Goal: Task Accomplishment & Management: Complete application form

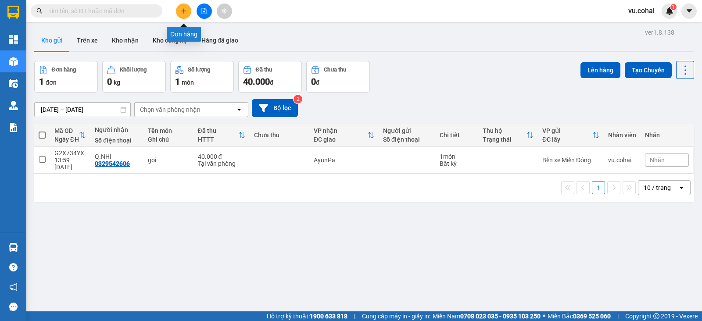
click at [185, 13] on icon "plus" at bounding box center [184, 11] width 6 height 6
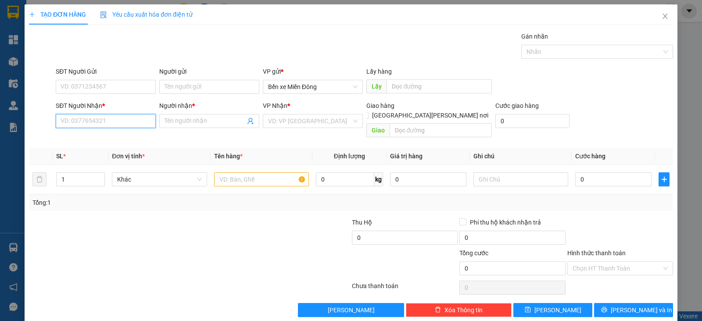
click at [141, 120] on input "SĐT Người Nhận *" at bounding box center [106, 121] width 100 height 14
paste input "0898369155"
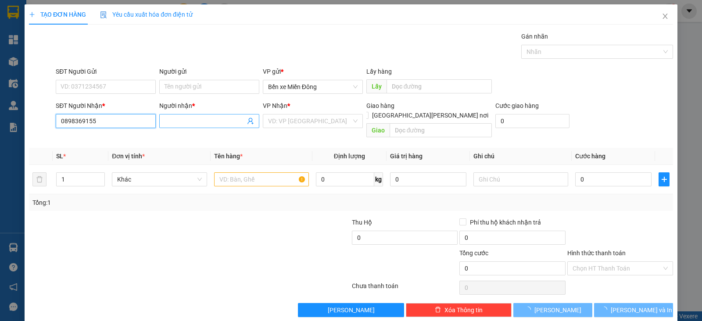
type input "0898369155"
click at [232, 122] on input "Người nhận *" at bounding box center [204, 121] width 81 height 10
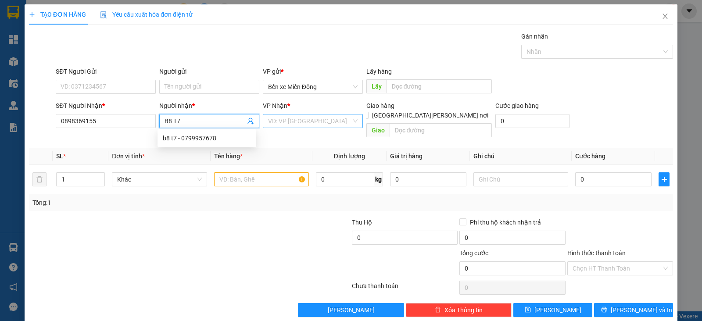
type input "B8 T7"
click at [293, 117] on input "search" at bounding box center [309, 120] width 83 height 13
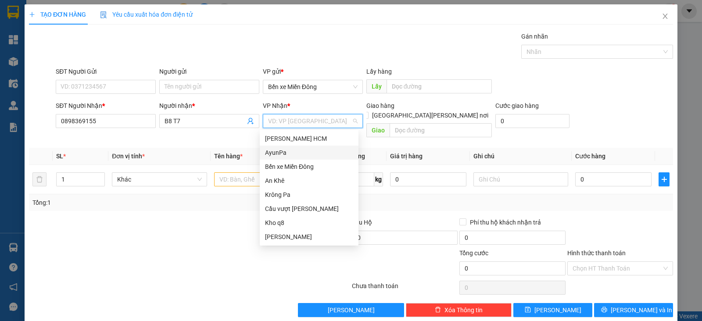
click at [281, 150] on div "AyunPa" at bounding box center [309, 153] width 88 height 10
click at [297, 150] on div "AyunPa" at bounding box center [309, 153] width 88 height 10
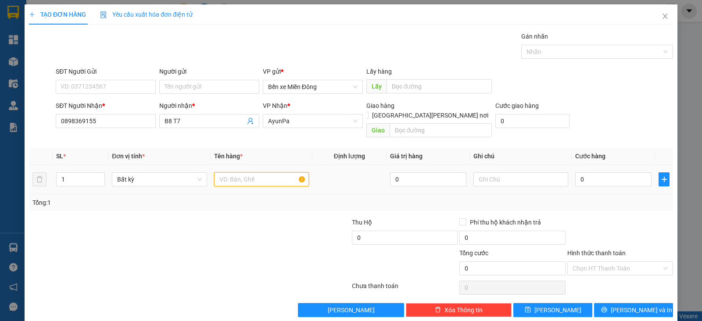
click at [271, 174] on input "text" at bounding box center [261, 179] width 95 height 14
type input "KIEN"
click at [590, 172] on input "0" at bounding box center [613, 179] width 76 height 14
type input "1"
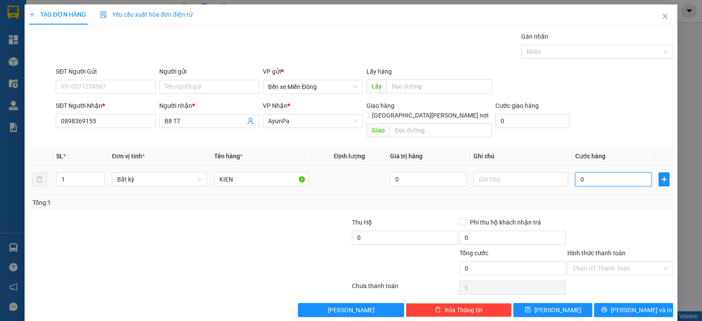
type input "1"
type input "10"
type input "10.000"
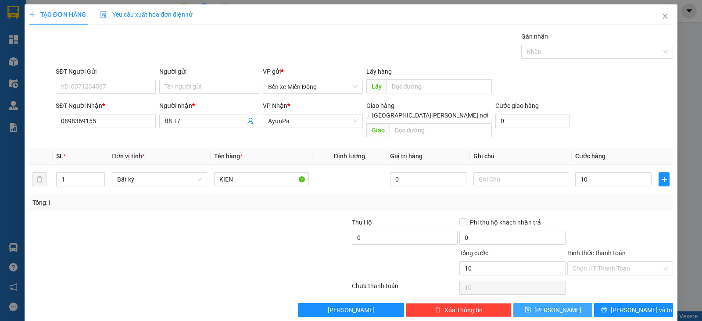
type input "10.000"
click at [550, 305] on span "Lưu" at bounding box center [557, 310] width 47 height 10
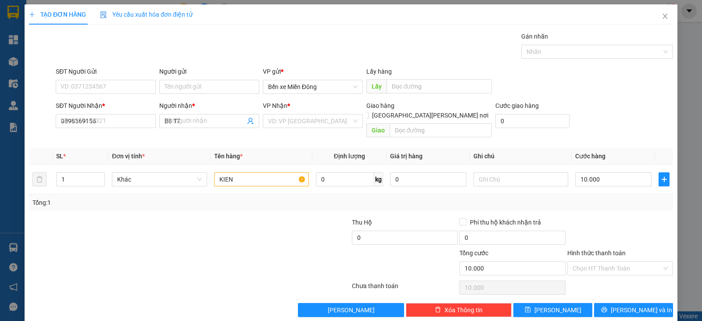
type input "0"
click at [132, 119] on input "SĐT Người Nhận *" at bounding box center [106, 121] width 100 height 14
paste input "0869916002"
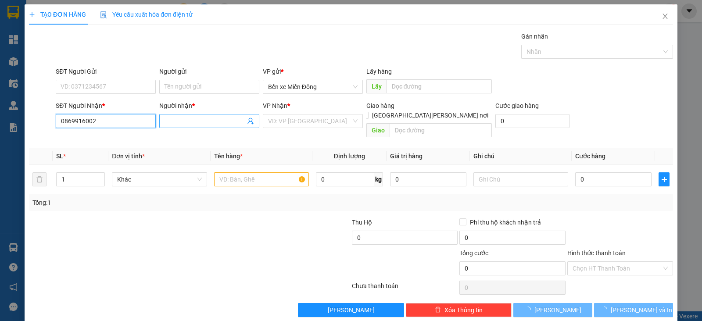
type input "0869916002"
click at [209, 122] on input "Người nhận *" at bounding box center [204, 121] width 81 height 10
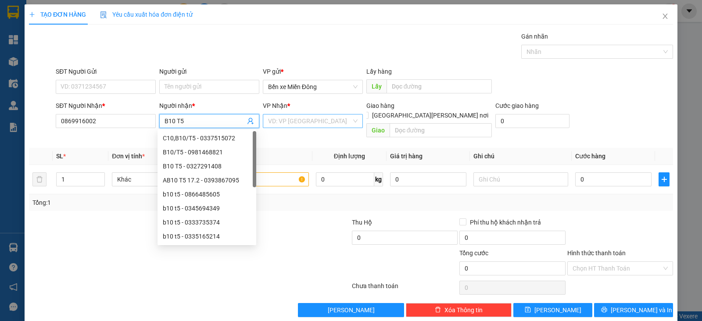
type input "B10 T5"
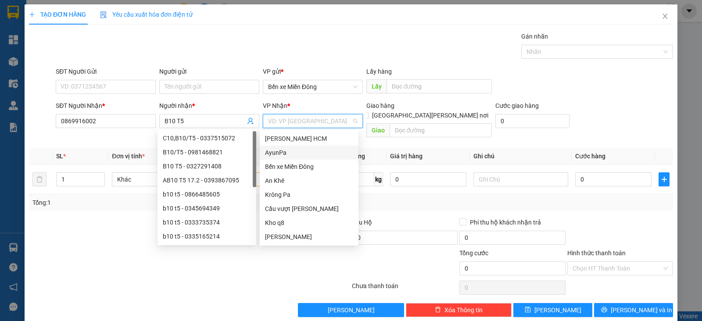
click at [302, 115] on input "search" at bounding box center [309, 120] width 83 height 13
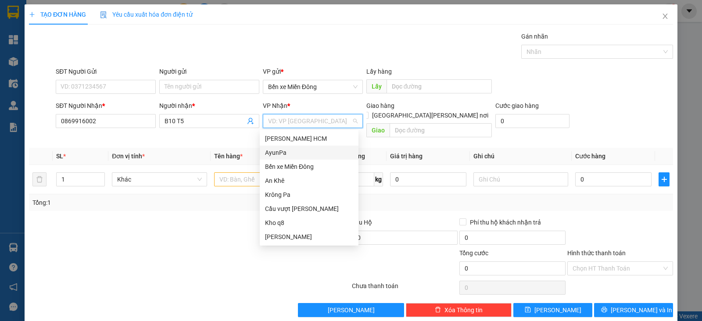
click at [287, 152] on div "AyunPa" at bounding box center [309, 153] width 88 height 10
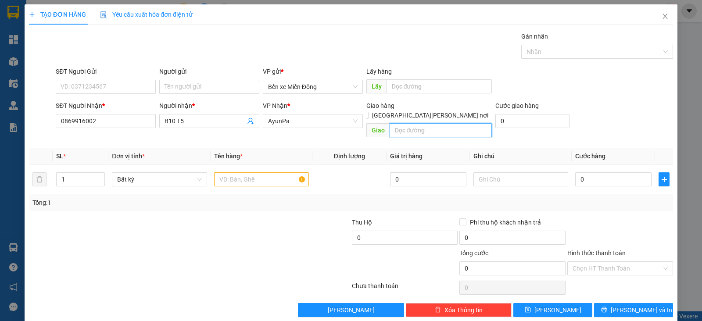
click at [413, 123] on input "text" at bounding box center [440, 130] width 103 height 14
type input "ERTO"
click at [227, 175] on input "text" at bounding box center [261, 179] width 95 height 14
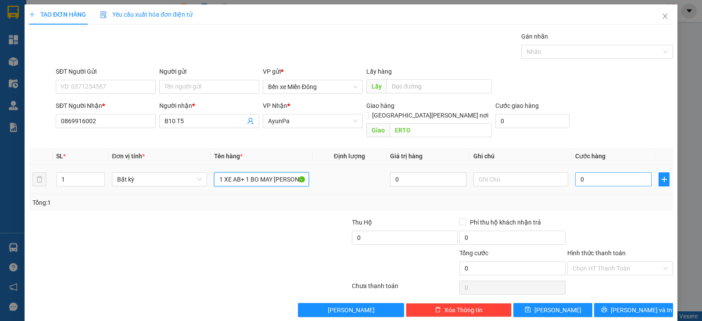
type input "1 XE AB+ 1 BO MAY LANH"
click at [575, 172] on input "0" at bounding box center [613, 179] width 76 height 14
type input "7"
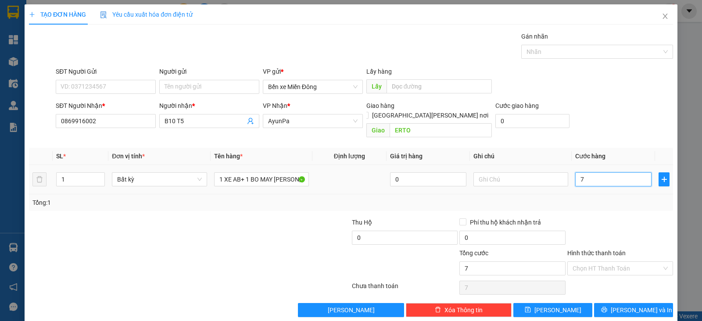
type input "75"
type input "750"
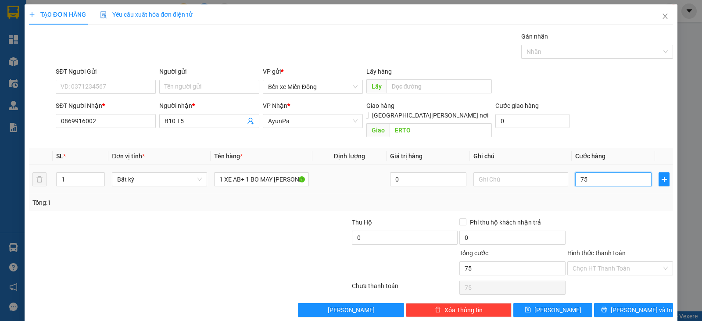
type input "750"
type input "750.000"
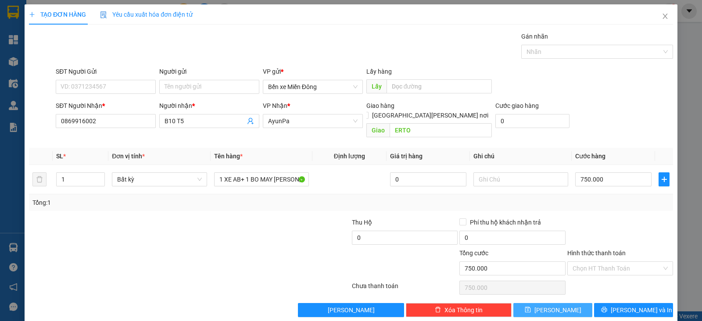
click at [559, 303] on button "Lưu" at bounding box center [552, 310] width 79 height 14
type input "0"
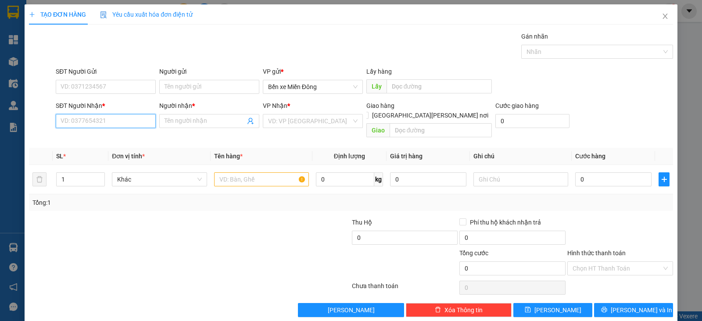
click at [129, 119] on input "SĐT Người Nhận *" at bounding box center [106, 121] width 100 height 14
paste input "0976481617"
type input "0976481617"
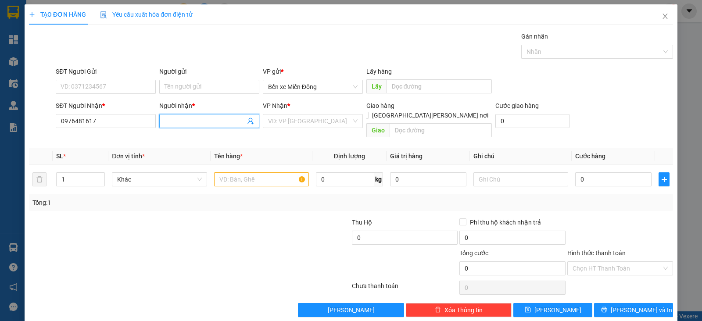
click at [179, 119] on input "Người nhận *" at bounding box center [204, 121] width 81 height 10
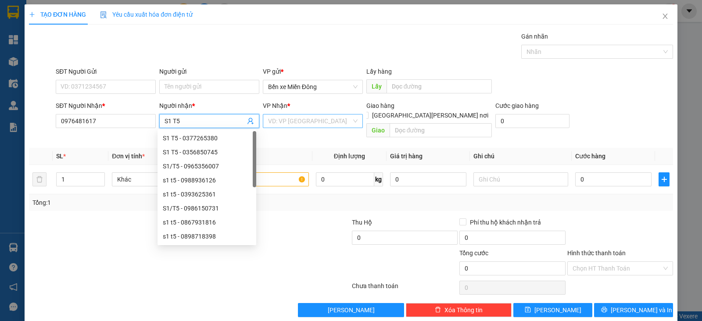
type input "S1 T5"
click at [279, 122] on input "search" at bounding box center [309, 120] width 83 height 13
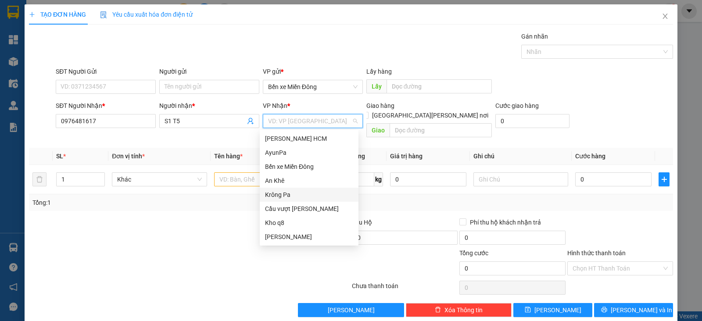
click at [283, 189] on div "Krông Pa" at bounding box center [309, 195] width 99 height 14
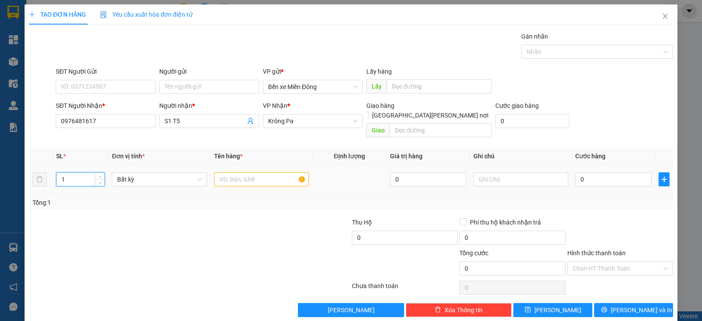
click at [80, 173] on input "1" at bounding box center [81, 179] width 48 height 13
type input "45"
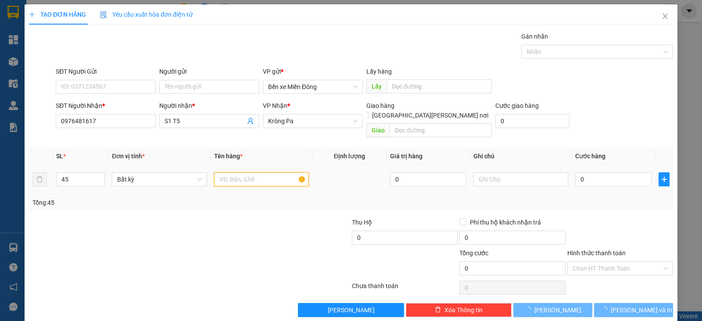
click at [242, 172] on input "text" at bounding box center [261, 179] width 95 height 14
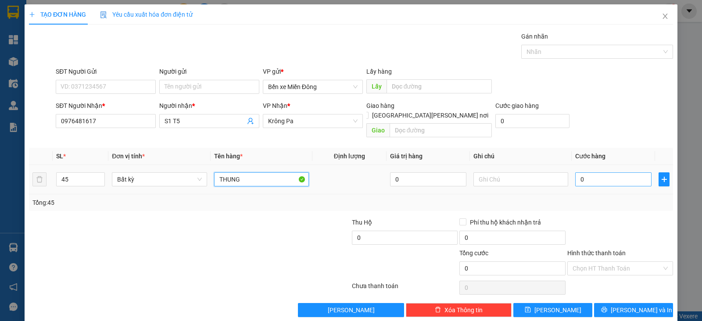
type input "THUNG"
click at [583, 172] on input "0" at bounding box center [613, 179] width 76 height 14
click at [72, 173] on input "45" at bounding box center [81, 179] width 48 height 13
type input "4"
type input "55"
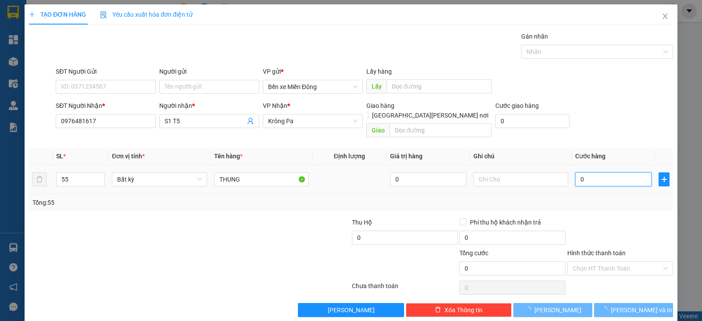
click at [589, 172] on input "0" at bounding box center [613, 179] width 76 height 14
type input "10"
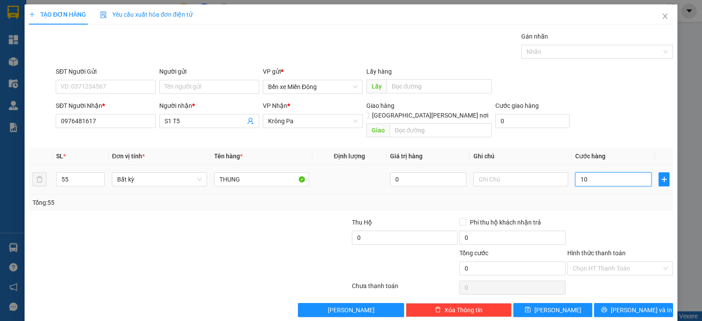
type input "10"
type input "10.000"
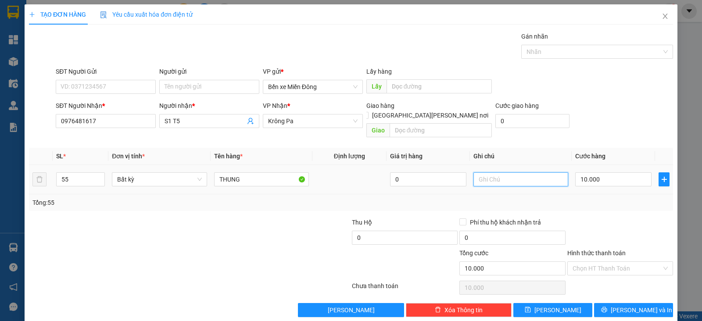
click at [500, 172] on input "text" at bounding box center [520, 179] width 95 height 14
type input "TX BAO GIA"
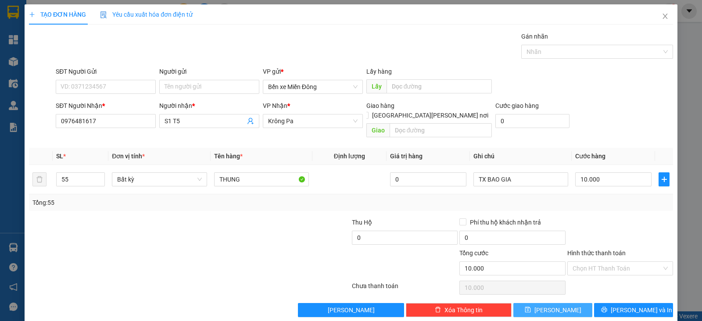
click at [561, 303] on button "Lưu" at bounding box center [552, 310] width 79 height 14
type input "1"
type input "0"
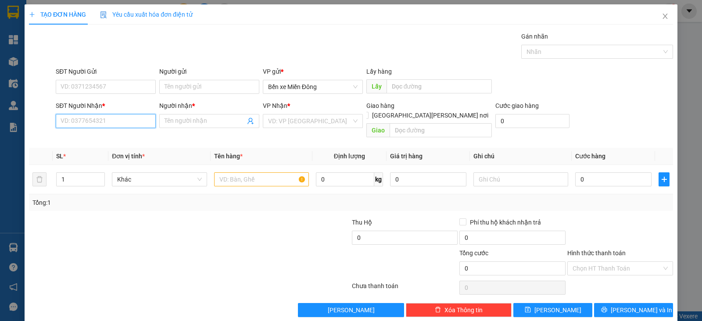
click at [130, 123] on input "SĐT Người Nhận *" at bounding box center [106, 121] width 100 height 14
paste input "0935896734"
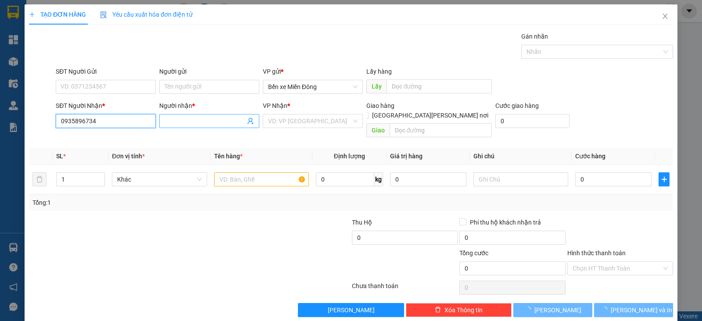
type input "0935896734"
click at [184, 121] on input "Người nhận *" at bounding box center [204, 121] width 81 height 10
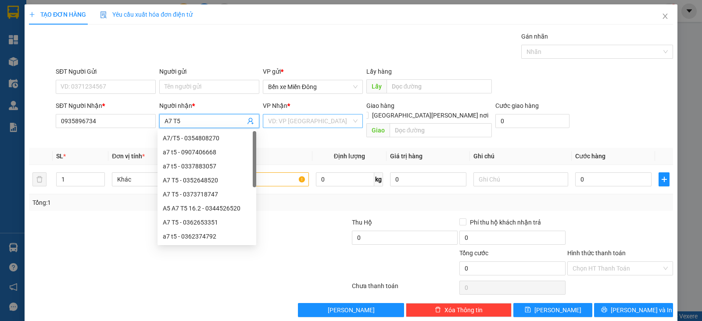
type input "A7 T5"
click at [312, 125] on input "search" at bounding box center [309, 120] width 83 height 13
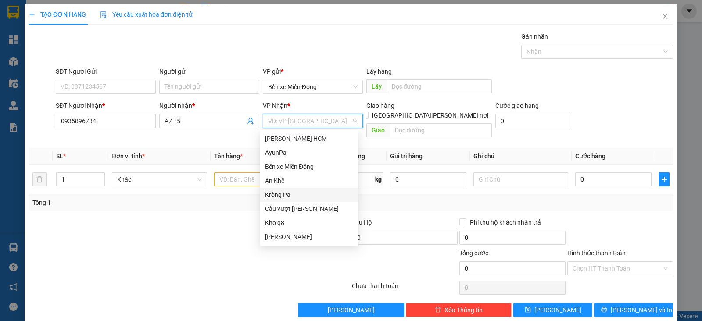
click at [288, 192] on div "Krông Pa" at bounding box center [309, 195] width 88 height 10
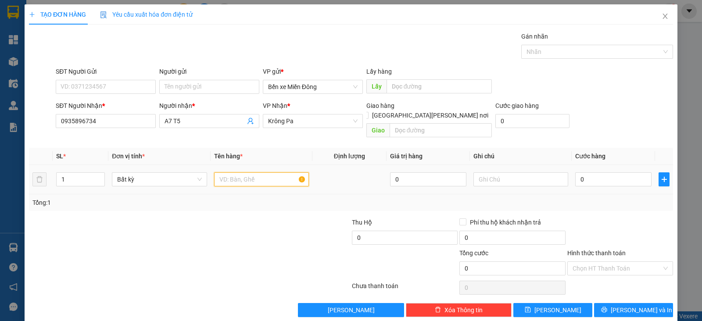
click at [255, 172] on input "text" at bounding box center [261, 179] width 95 height 14
type input "XE"
click at [578, 172] on input "0" at bounding box center [613, 179] width 76 height 14
type input "5"
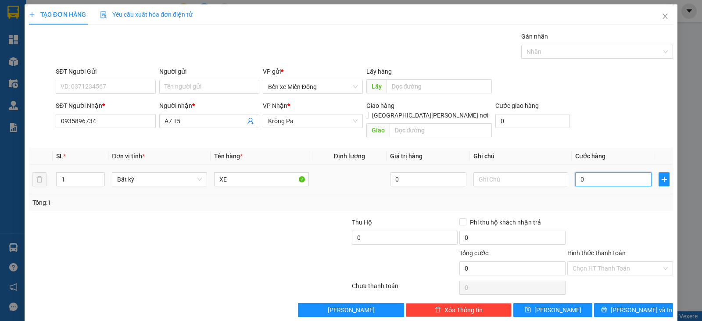
type input "5"
type input "50"
type input "500"
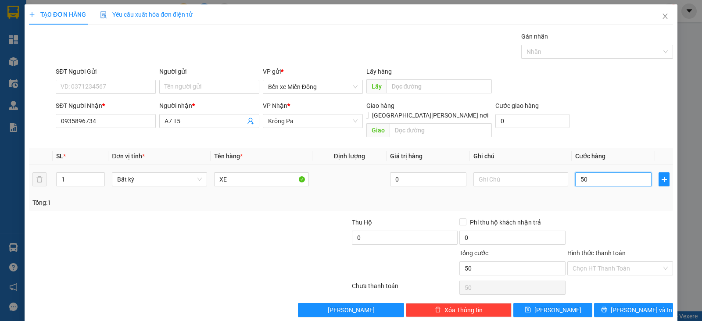
type input "500"
type input "50"
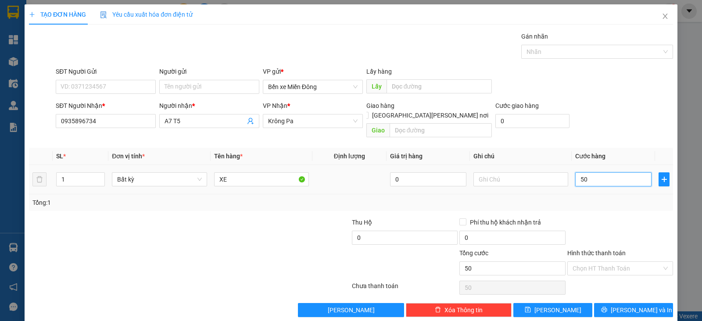
type input "5"
type input "0"
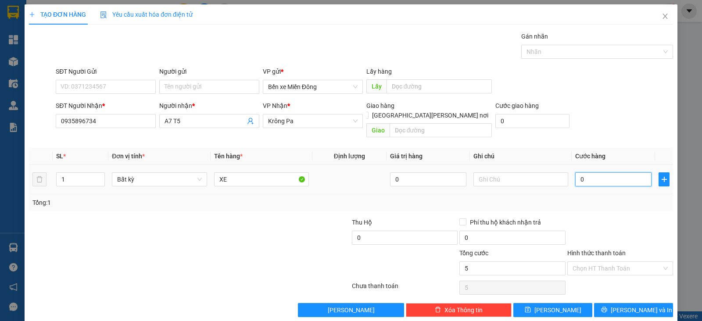
type input "0"
type input "04"
type input "4"
type input "040"
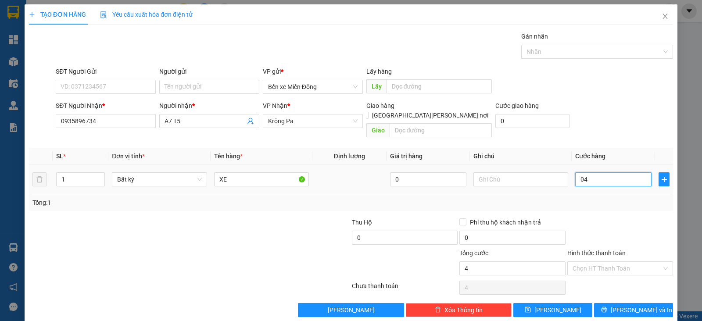
type input "40"
type input "0.400"
type input "400"
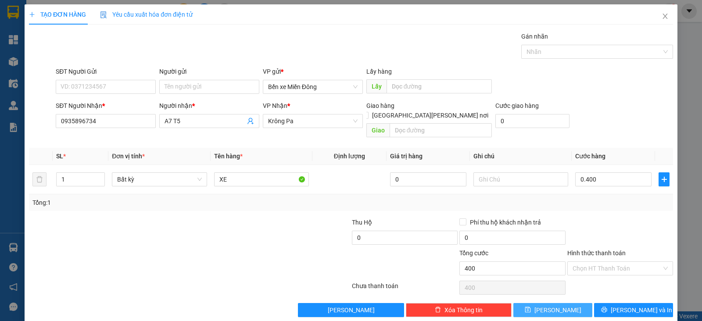
type input "400.000"
click at [560, 303] on button "Lưu" at bounding box center [552, 310] width 79 height 14
type input "0"
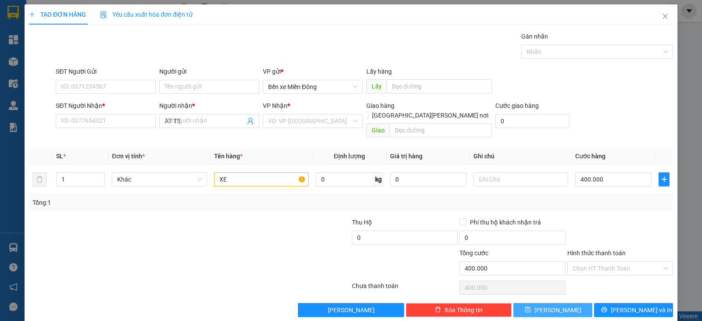
type input "0"
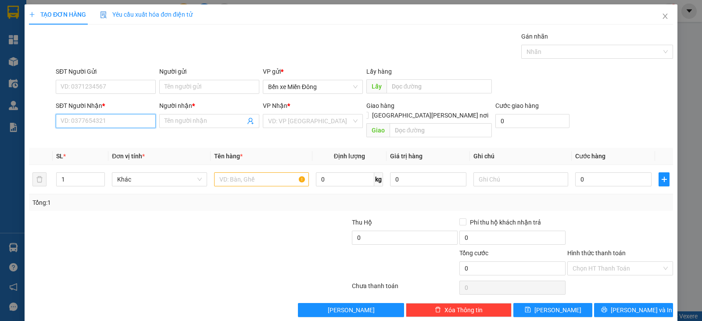
click at [125, 118] on input "SĐT Người Nhận *" at bounding box center [106, 121] width 100 height 14
paste input "0393342302"
type input "0393342302"
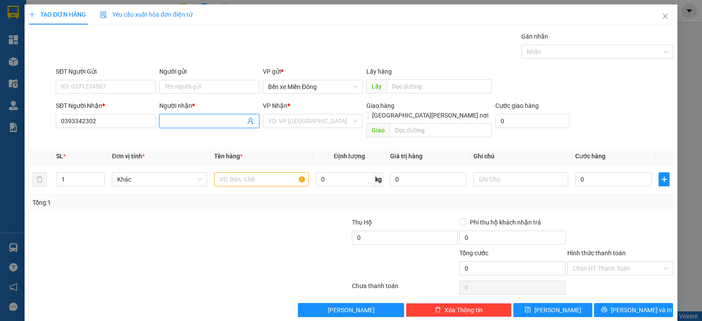
click at [210, 115] on span at bounding box center [209, 121] width 100 height 14
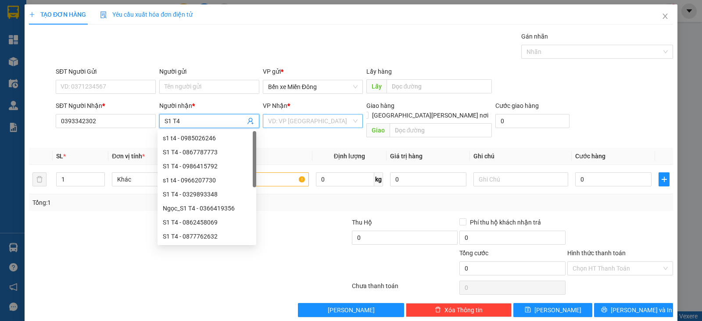
type input "S1 T4"
click at [316, 122] on input "search" at bounding box center [309, 120] width 83 height 13
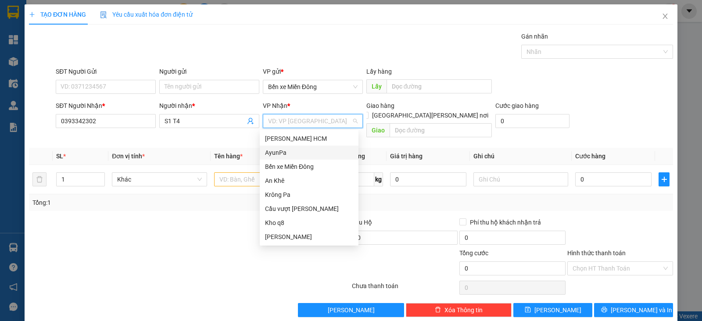
click at [289, 151] on div "AyunPa" at bounding box center [309, 153] width 88 height 10
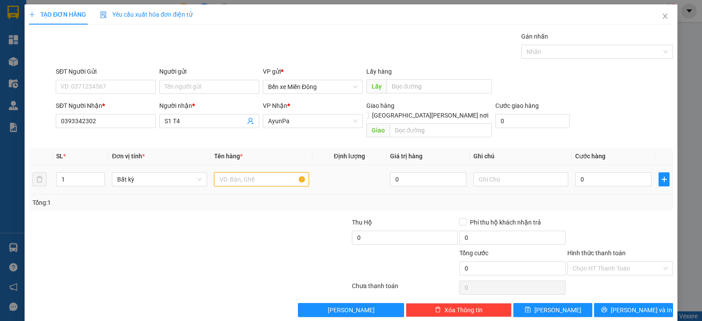
click at [237, 172] on input "text" at bounding box center [261, 179] width 95 height 14
type input "THUNG"
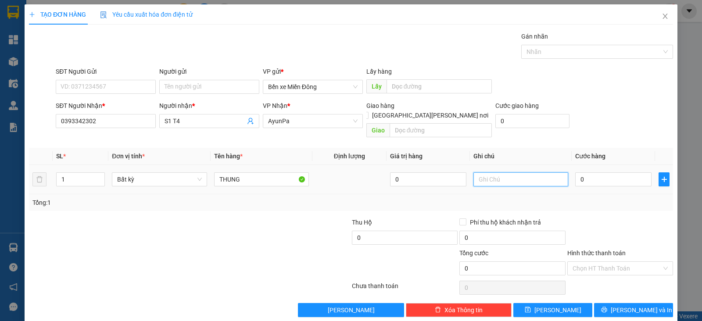
click at [518, 172] on input "text" at bounding box center [520, 179] width 95 height 14
type input "TX BAO GIA"
click at [616, 172] on input "0" at bounding box center [613, 179] width 76 height 14
type input "1"
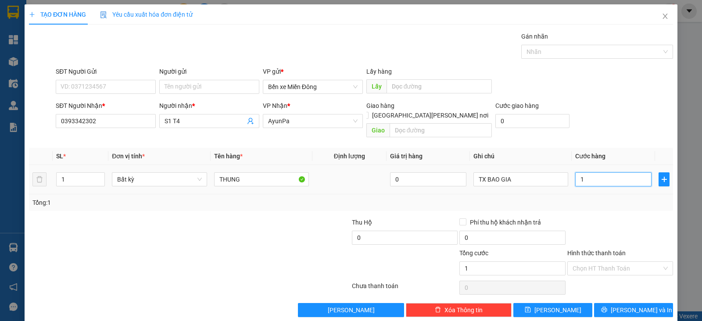
type input "1"
type input "10"
type input "10.000"
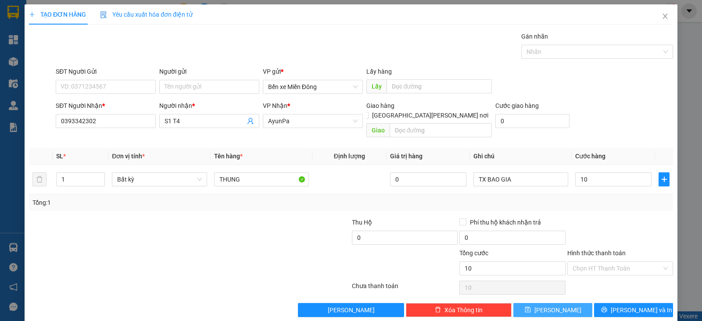
type input "10.000"
click at [573, 303] on button "Lưu" at bounding box center [552, 310] width 79 height 14
type input "0"
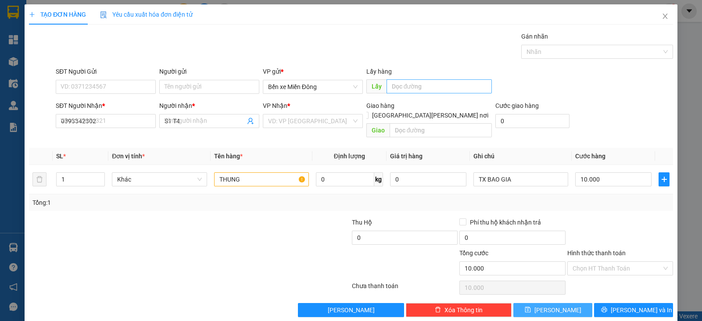
type input "0"
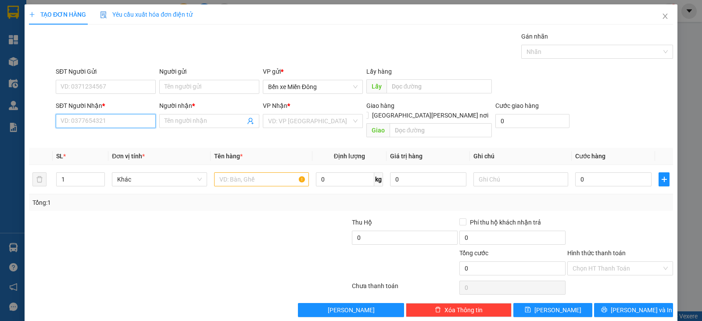
click at [134, 119] on input "SĐT Người Nhận *" at bounding box center [106, 121] width 100 height 14
paste input "0975504054"
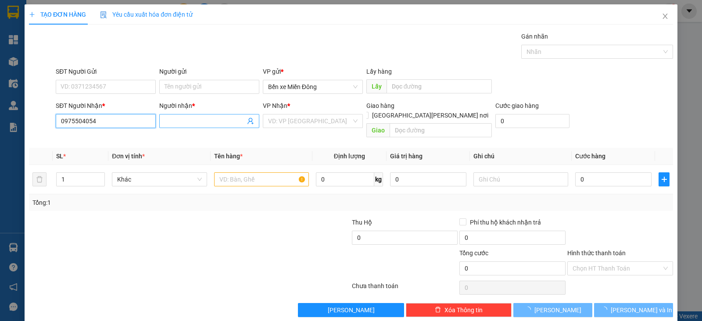
type input "0975504054"
click at [206, 118] on input "Người nhận *" at bounding box center [204, 121] width 81 height 10
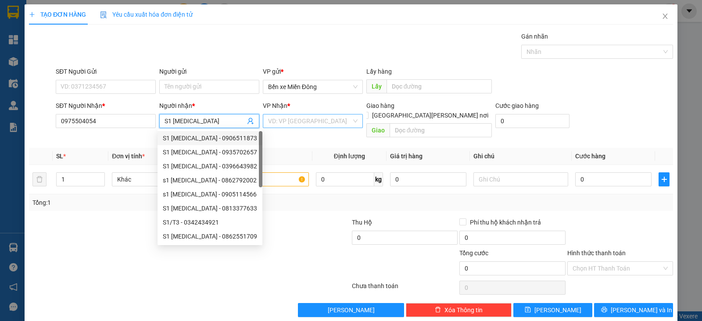
type input "S1 T3"
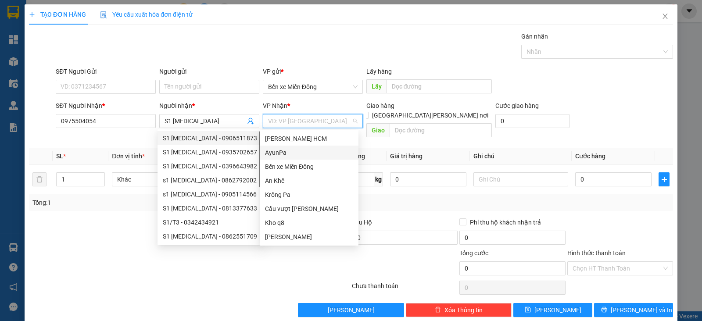
click at [281, 119] on input "search" at bounding box center [309, 120] width 83 height 13
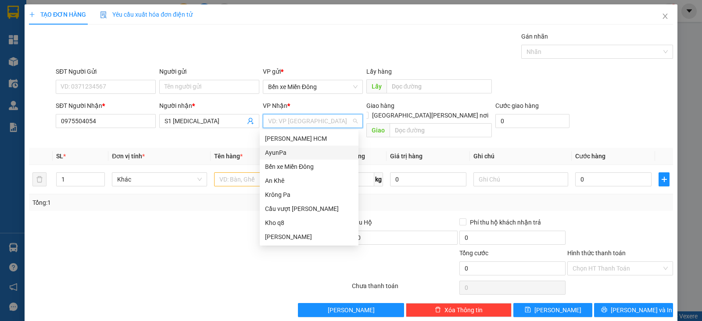
click at [284, 157] on div "AyunPa" at bounding box center [309, 153] width 88 height 10
click at [293, 154] on div "AyunPa" at bounding box center [309, 153] width 88 height 10
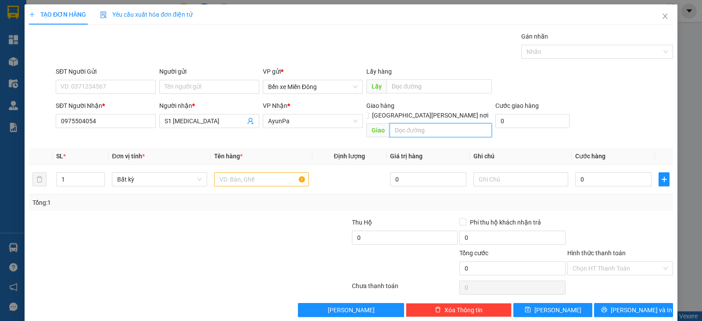
click at [416, 123] on input "text" at bounding box center [440, 130] width 103 height 14
type input "PO TO"
click at [231, 172] on input "text" at bounding box center [261, 179] width 95 height 14
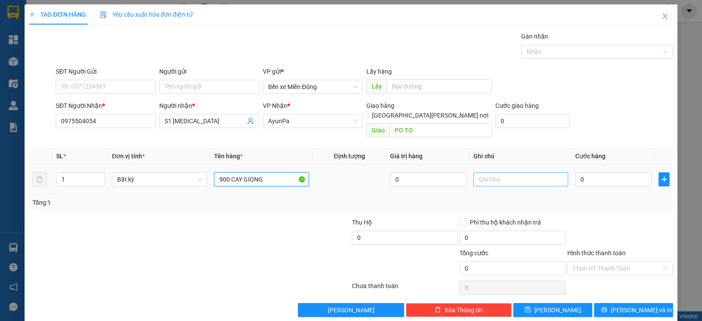
type input "900 CAY GIONG"
click at [523, 173] on input "text" at bounding box center [520, 179] width 95 height 14
paste input "0398256386"
type input "NN: 0398256386"
click at [600, 172] on input "0" at bounding box center [613, 179] width 76 height 14
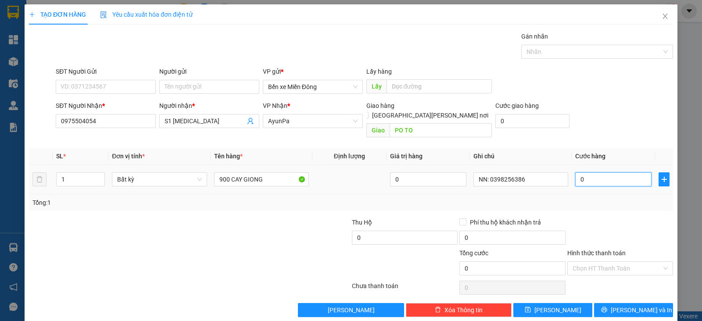
type input "2"
type input "20"
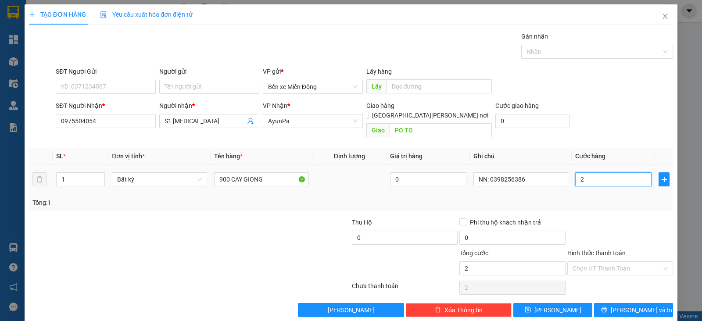
type input "20"
type input "200"
type input "2.000"
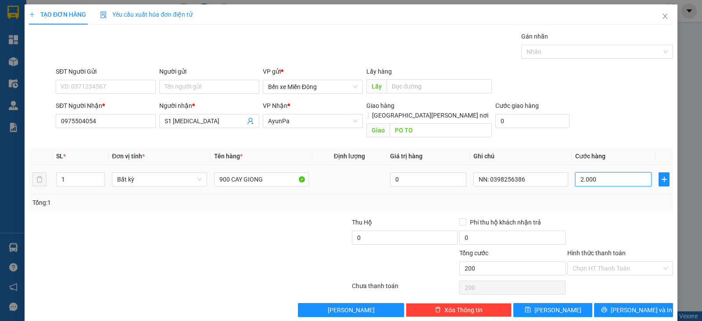
type input "2.000"
type input "20.000"
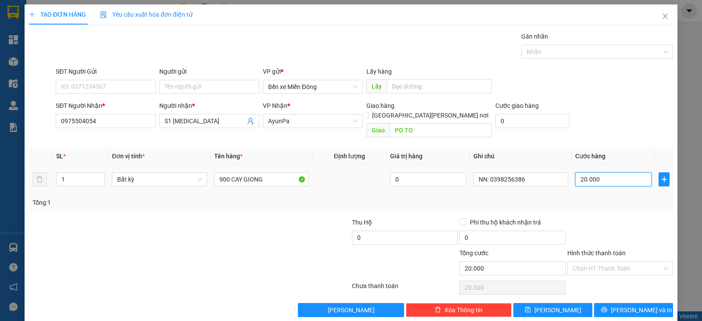
type input "200.000"
type input "2.000.000"
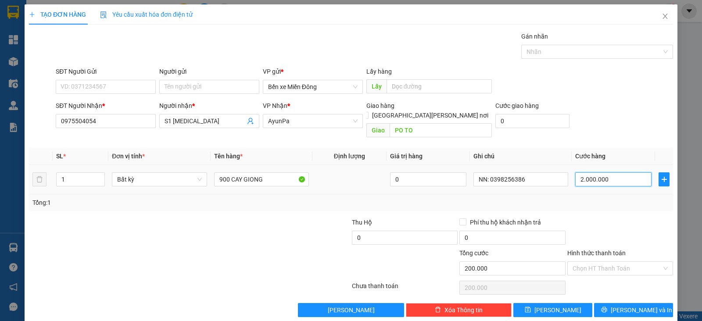
type input "2.000.000"
click at [561, 303] on button "Lưu" at bounding box center [552, 310] width 79 height 14
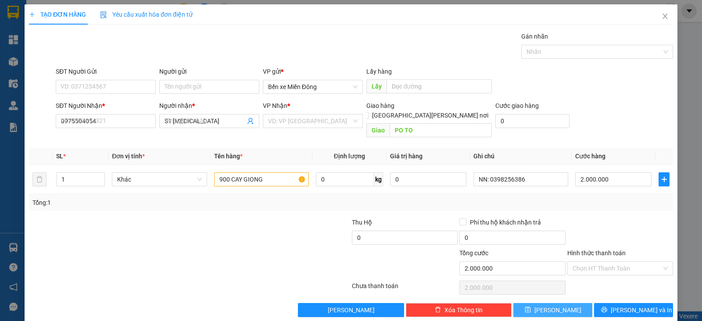
type input "0"
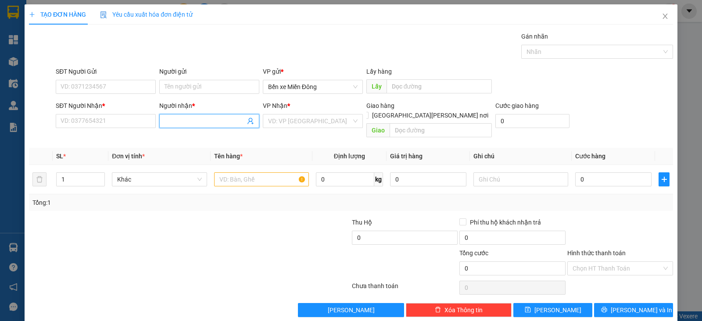
click at [192, 114] on span at bounding box center [209, 121] width 100 height 14
type input "CA PHU"
click at [211, 134] on div "CÁ PHÚ THIỆN - 0971111745" at bounding box center [211, 138] width 96 height 10
type input "0971111745"
type input "CÁ PHÚ THIỆN"
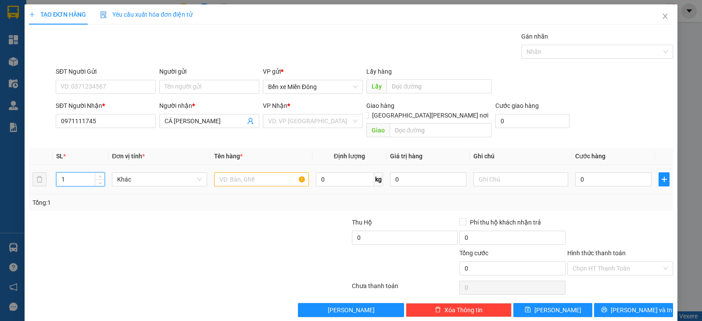
click at [69, 173] on input "1" at bounding box center [81, 179] width 48 height 13
type input "10"
click at [244, 172] on input "text" at bounding box center [261, 179] width 95 height 14
type input "C"
type input "BAO"
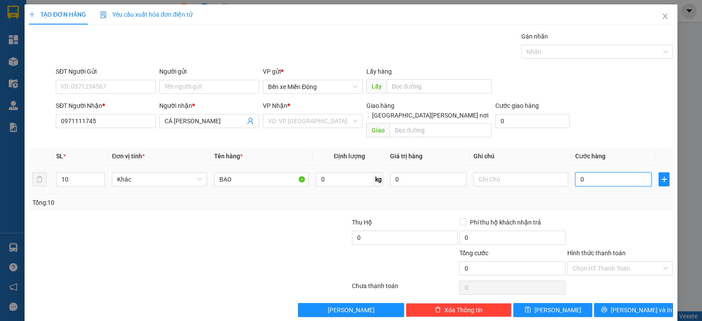
click at [577, 172] on input "0" at bounding box center [613, 179] width 76 height 14
type input "5"
type input "50"
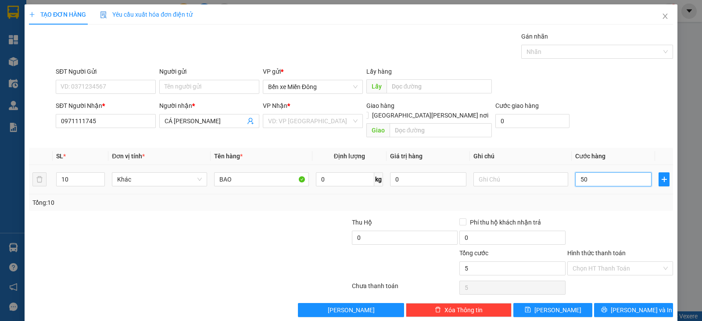
type input "50"
type input "500"
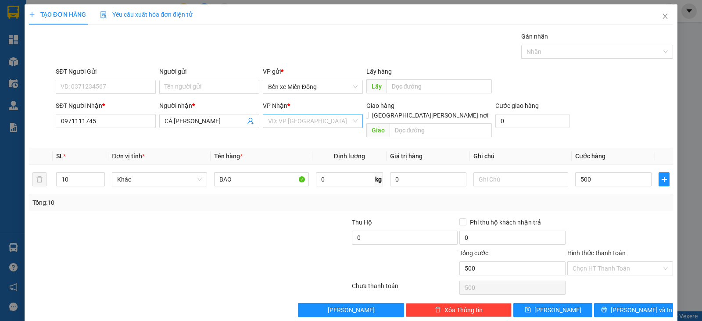
type input "500.000"
click at [312, 119] on input "search" at bounding box center [309, 120] width 83 height 13
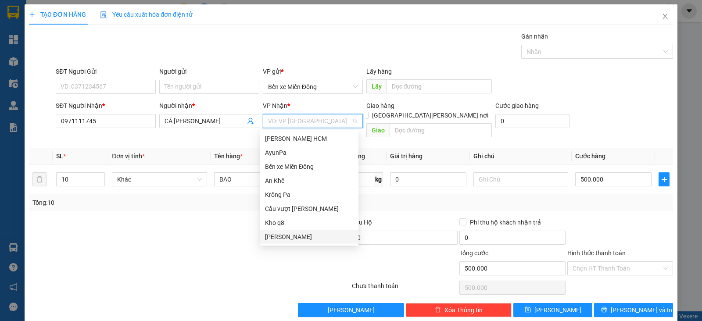
click at [284, 232] on div "Phú Thiện" at bounding box center [309, 237] width 88 height 10
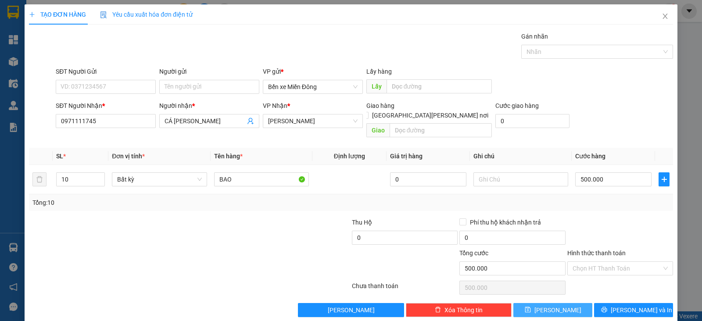
click at [533, 303] on button "Lưu" at bounding box center [552, 310] width 79 height 14
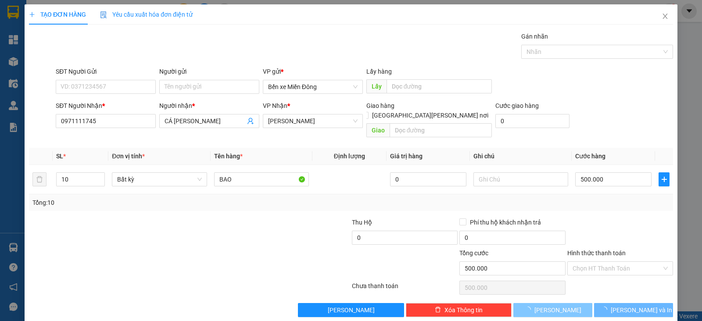
type input "1"
type input "0"
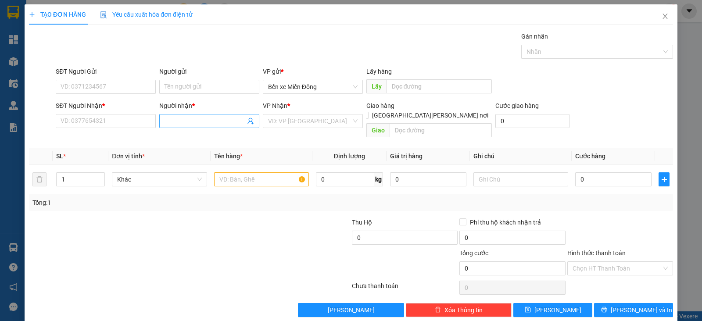
click at [190, 119] on input "Người nhận *" at bounding box center [204, 121] width 81 height 10
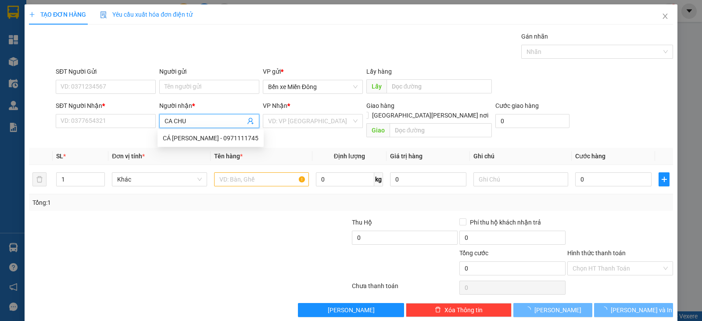
type input "CA CHU G"
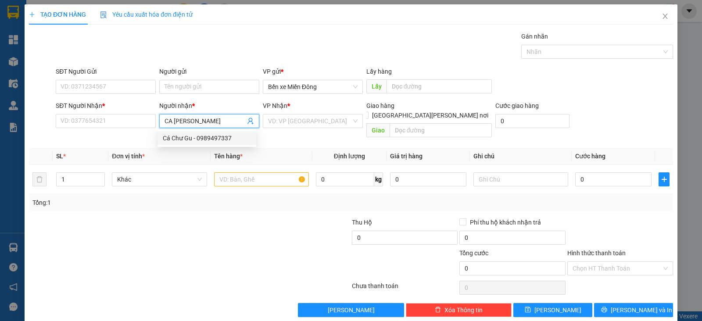
click at [206, 139] on div "Cá Chư Gu - 0989497337" at bounding box center [207, 138] width 88 height 10
type input "0989497337"
type input "Cá Chư Gu"
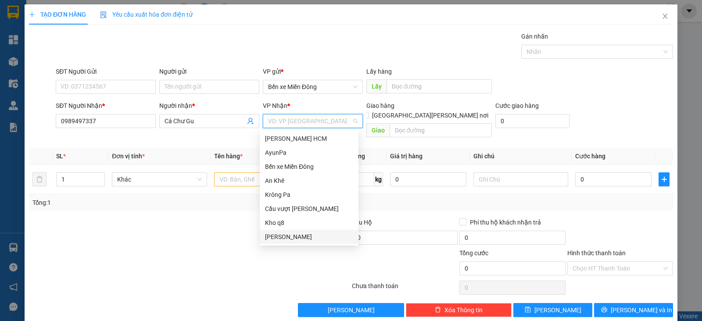
click at [277, 120] on input "search" at bounding box center [309, 120] width 83 height 13
click at [283, 194] on div "Krông Pa" at bounding box center [309, 195] width 88 height 10
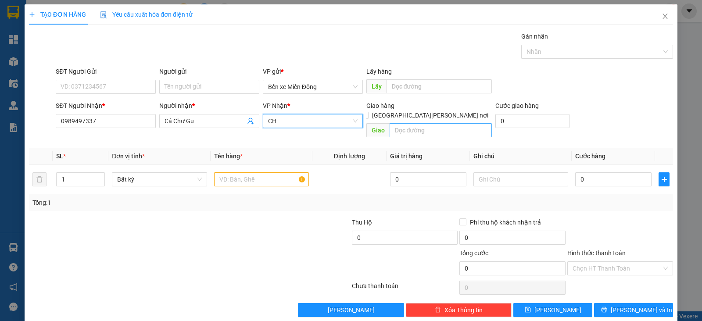
type input "C"
click at [428, 123] on input "text" at bounding box center [440, 130] width 103 height 14
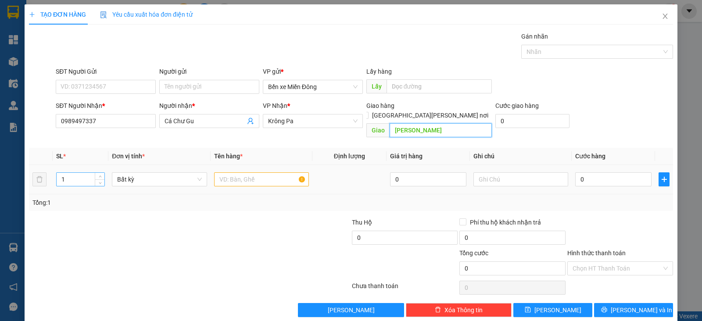
type input "CHU GU"
click at [73, 173] on input "1" at bounding box center [81, 179] width 48 height 13
type input "10"
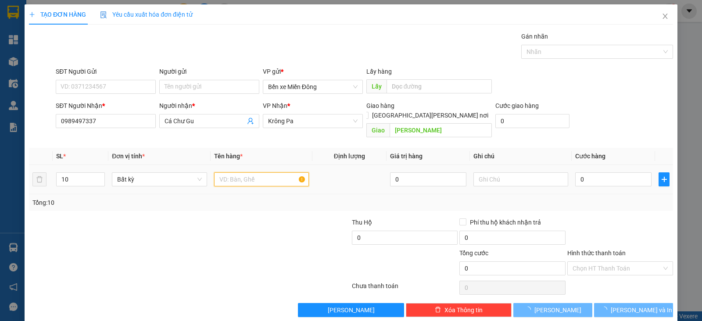
click at [237, 172] on input "text" at bounding box center [261, 179] width 95 height 14
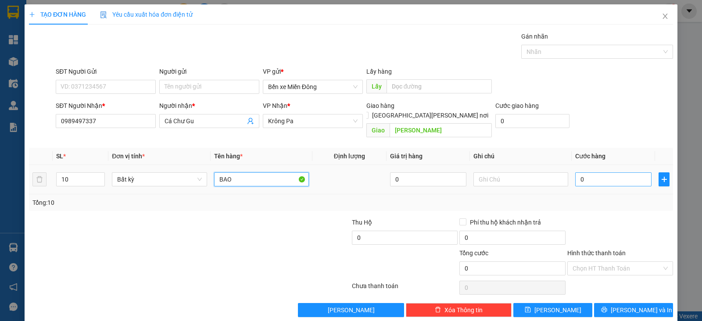
type input "BAO"
click at [582, 173] on input "0" at bounding box center [613, 179] width 76 height 14
type input "05"
type input "5"
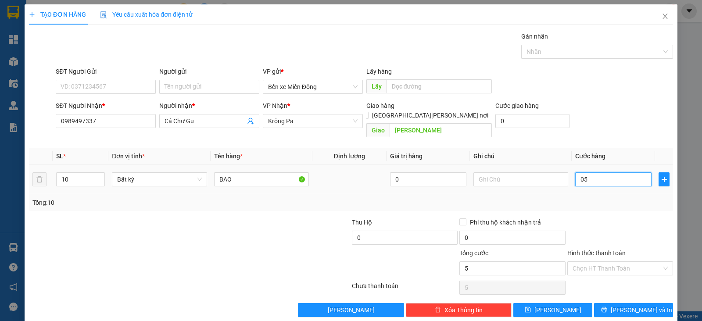
type input "050"
type input "50"
type input "0.500"
type input "500"
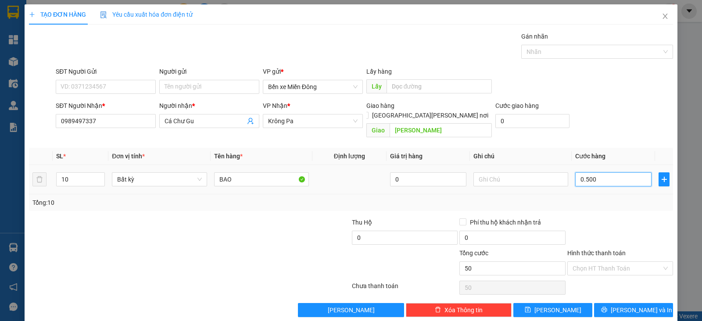
type input "500"
type input "500.000"
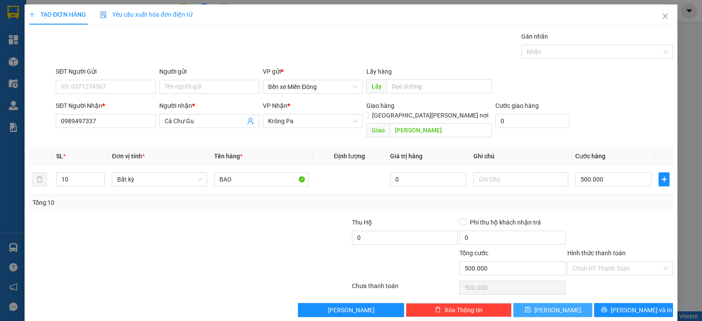
click at [557, 303] on button "Lưu" at bounding box center [552, 310] width 79 height 14
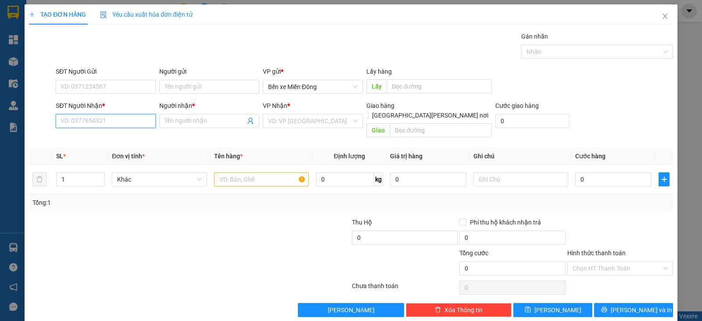
click at [146, 121] on input "SĐT Người Nhận *" at bounding box center [106, 121] width 100 height 14
paste input "0794599776"
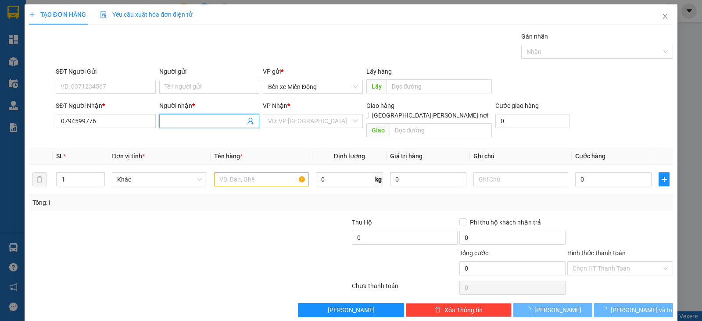
click at [228, 122] on input "Người nhận *" at bounding box center [204, 121] width 81 height 10
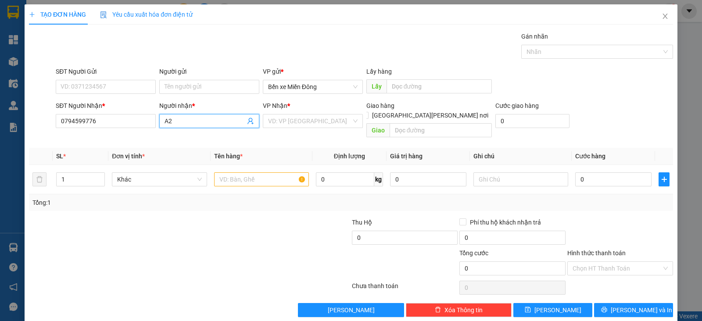
click at [213, 124] on input "A2" at bounding box center [204, 121] width 81 height 10
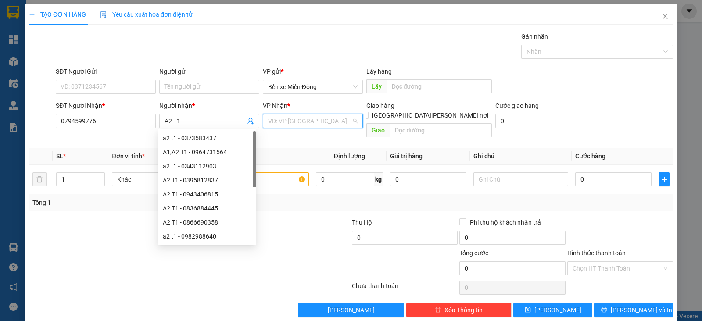
click at [274, 120] on input "search" at bounding box center [309, 120] width 83 height 13
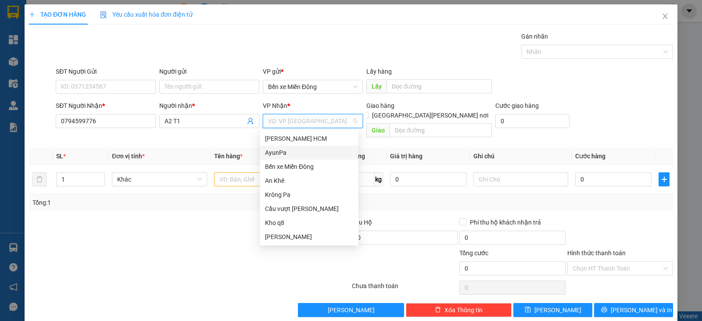
click at [283, 147] on div "AyunPa" at bounding box center [309, 153] width 99 height 14
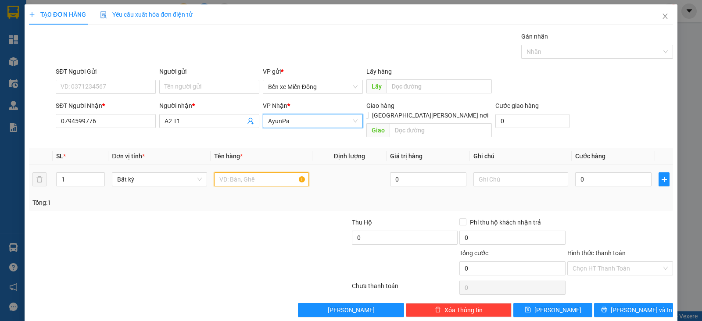
click at [222, 172] on input "text" at bounding box center [261, 179] width 95 height 14
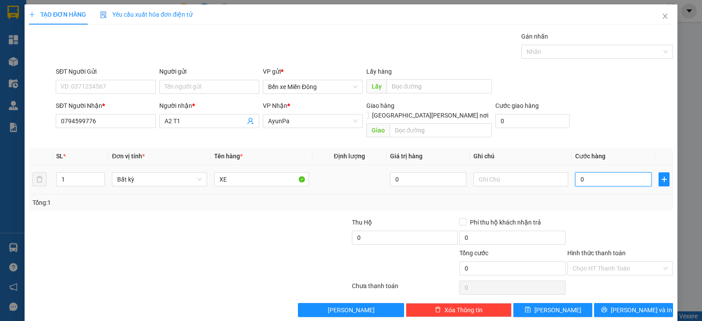
click at [595, 173] on input "0" at bounding box center [613, 179] width 76 height 14
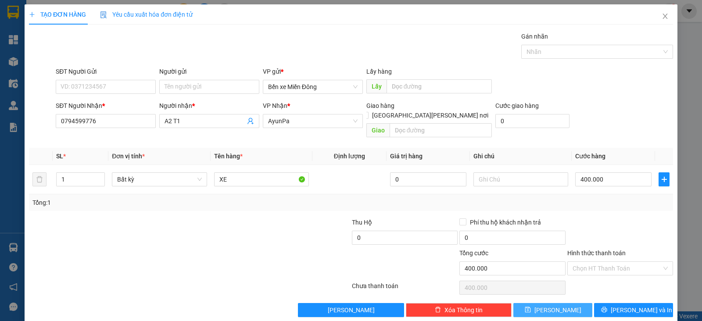
click at [559, 303] on button "Lưu" at bounding box center [552, 310] width 79 height 14
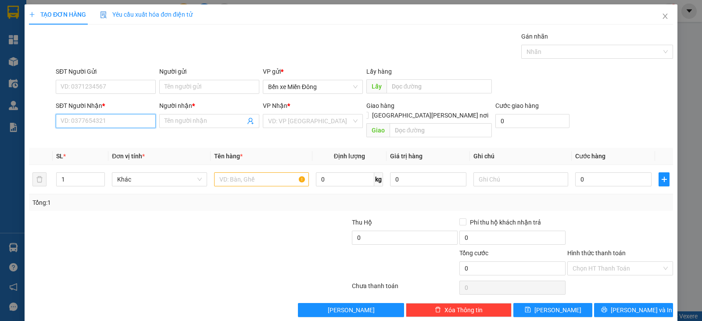
click at [136, 116] on input "SĐT Người Nhận *" at bounding box center [106, 121] width 100 height 14
paste input "0384669557"
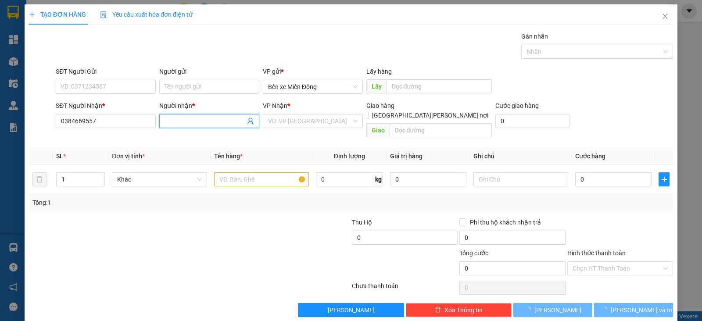
click at [217, 114] on span at bounding box center [209, 121] width 100 height 14
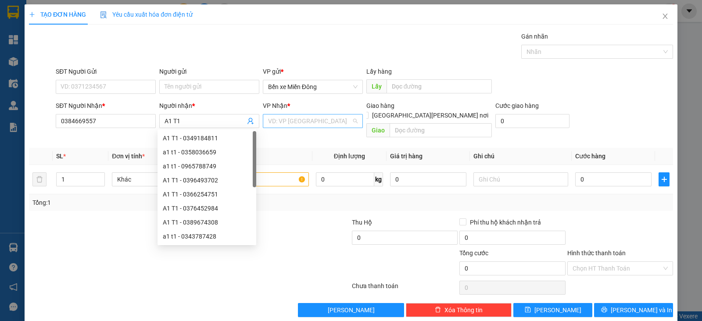
click at [277, 121] on input "search" at bounding box center [309, 120] width 83 height 13
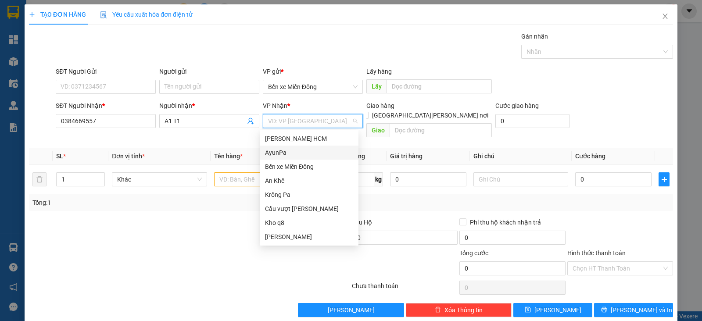
click at [274, 151] on div "AyunPa" at bounding box center [309, 153] width 88 height 10
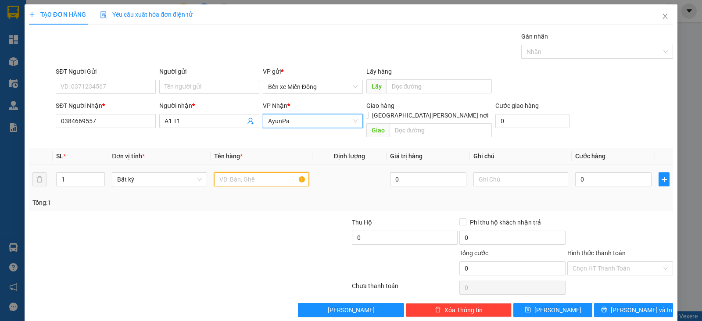
click at [234, 172] on input "text" at bounding box center [261, 179] width 95 height 14
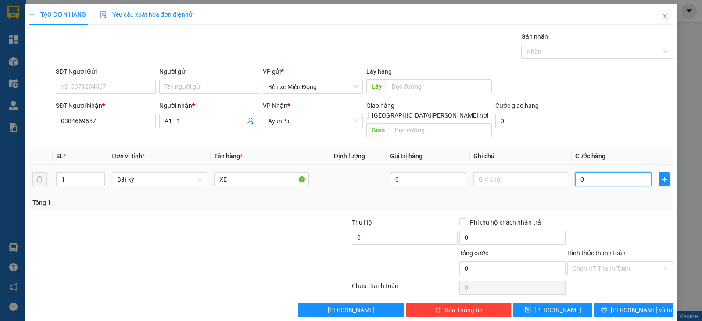
click at [600, 172] on input "0" at bounding box center [613, 179] width 76 height 14
click at [546, 305] on span "Lưu" at bounding box center [557, 310] width 47 height 10
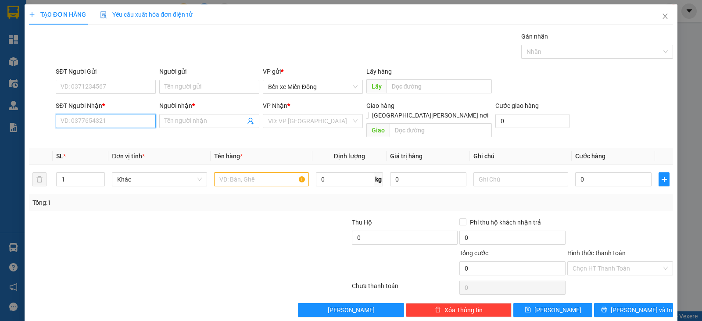
click at [127, 118] on input "SĐT Người Nhận *" at bounding box center [106, 121] width 100 height 14
paste input "0394235820"
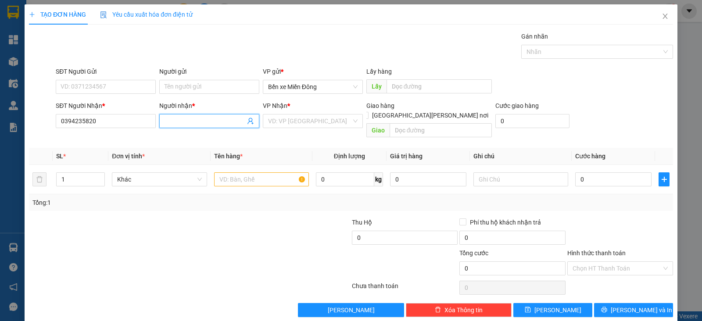
click at [189, 118] on input "Người nhận *" at bounding box center [204, 121] width 81 height 10
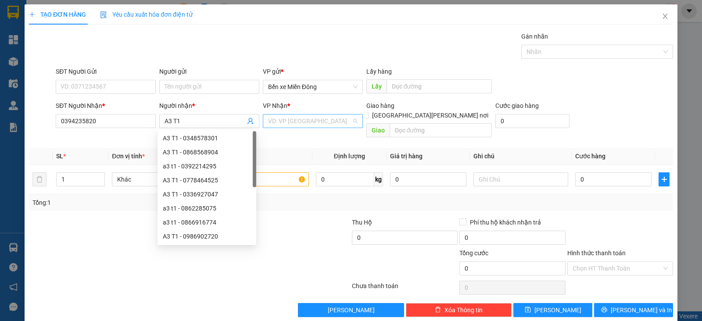
click at [305, 118] on input "search" at bounding box center [309, 120] width 83 height 13
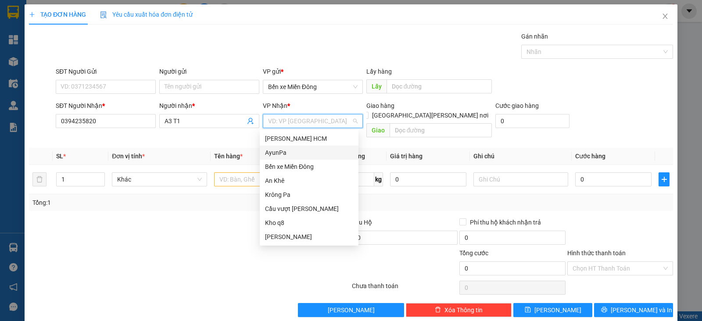
click at [282, 153] on div "AyunPa" at bounding box center [309, 153] width 88 height 10
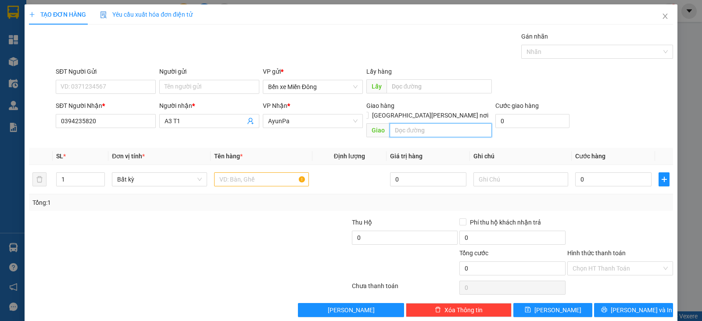
click at [424, 123] on input "text" at bounding box center [440, 130] width 103 height 14
click at [255, 173] on input "text" at bounding box center [261, 179] width 95 height 14
click at [600, 172] on input "0" at bounding box center [613, 179] width 76 height 14
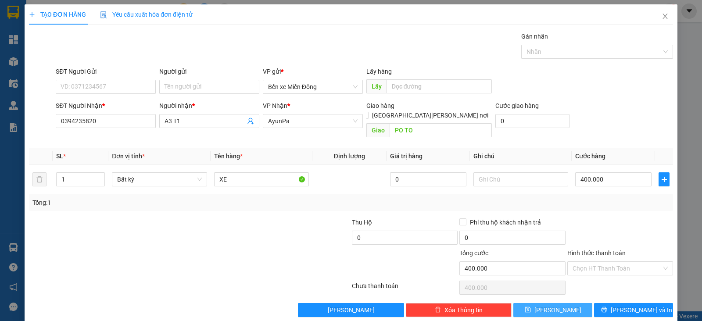
click at [555, 303] on button "Lưu" at bounding box center [552, 310] width 79 height 14
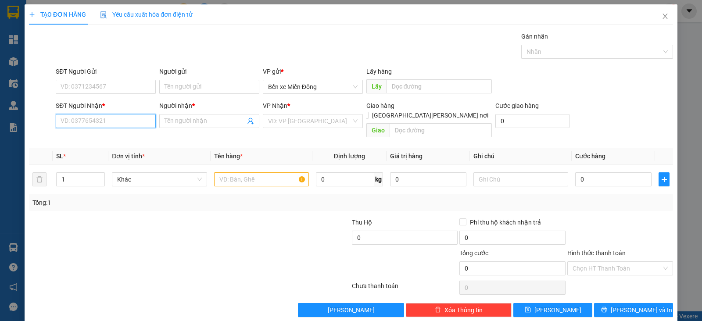
click at [118, 121] on input "SĐT Người Nhận *" at bounding box center [106, 121] width 100 height 14
paste input "0364540130"
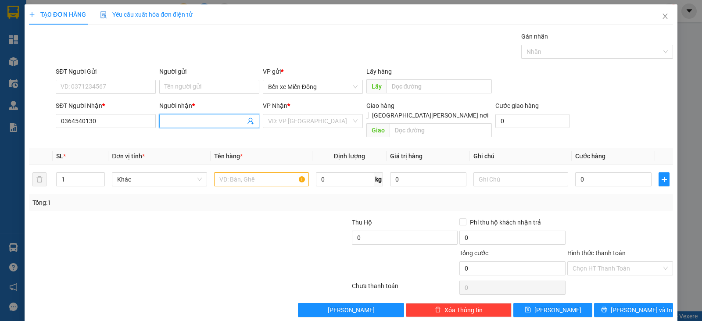
click at [180, 121] on input "Người nhận *" at bounding box center [204, 121] width 81 height 10
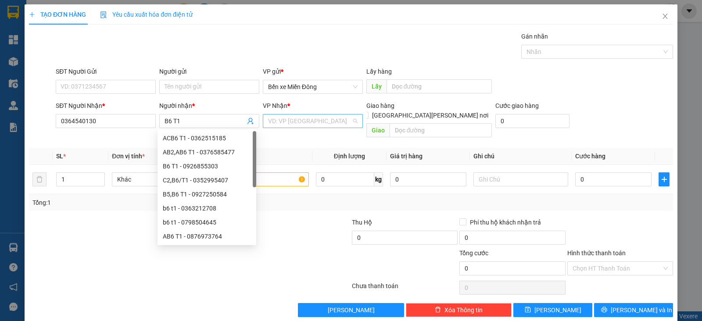
click at [268, 118] on input "search" at bounding box center [309, 120] width 83 height 13
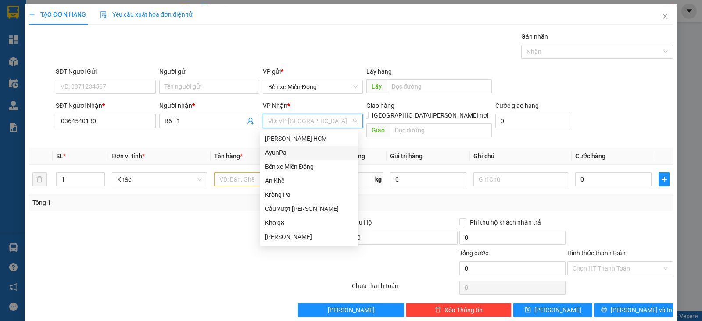
click at [278, 152] on div "AyunPa" at bounding box center [309, 153] width 88 height 10
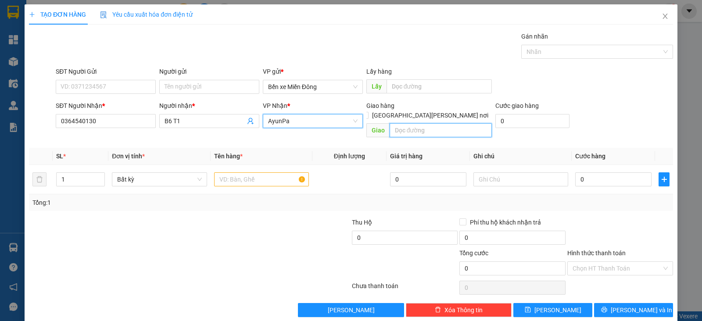
click at [415, 123] on input "text" at bounding box center [440, 130] width 103 height 14
click at [250, 172] on input "TÕ" at bounding box center [261, 179] width 95 height 14
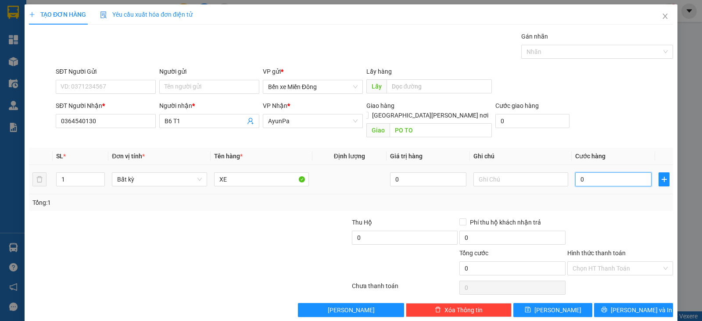
click at [581, 172] on input "0" at bounding box center [613, 179] width 76 height 14
click at [551, 303] on button "Lưu" at bounding box center [552, 310] width 79 height 14
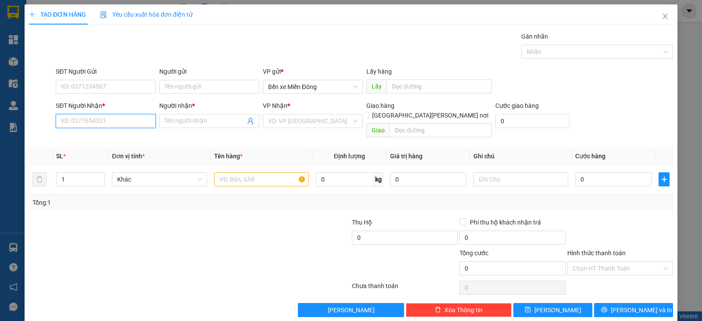
click at [124, 118] on input "SĐT Người Nhận *" at bounding box center [106, 121] width 100 height 14
paste input "0353444853"
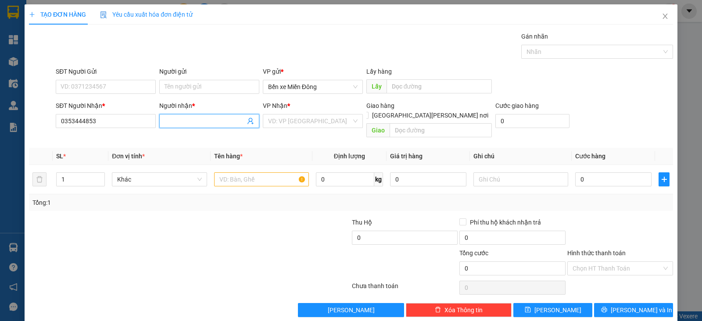
click at [191, 121] on input "Người nhận *" at bounding box center [204, 121] width 81 height 10
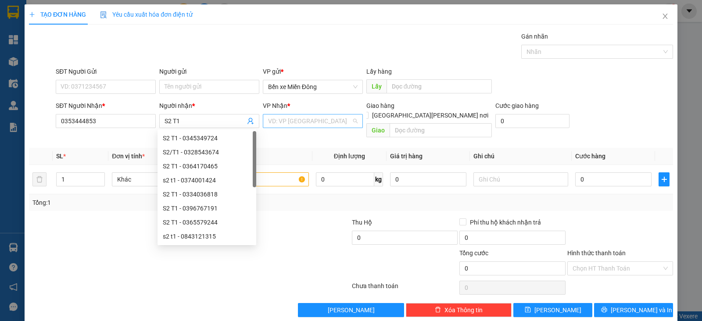
click at [295, 119] on input "search" at bounding box center [309, 120] width 83 height 13
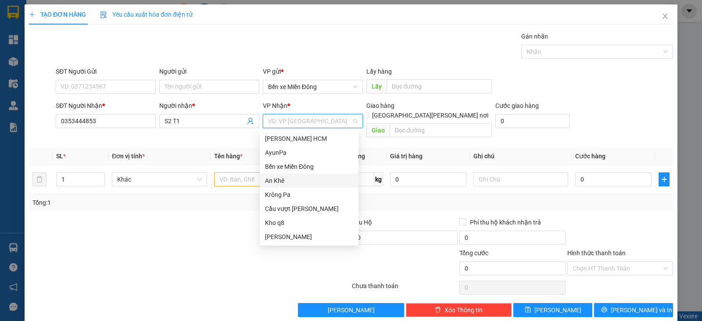
click at [283, 179] on div "An Khê" at bounding box center [309, 181] width 88 height 10
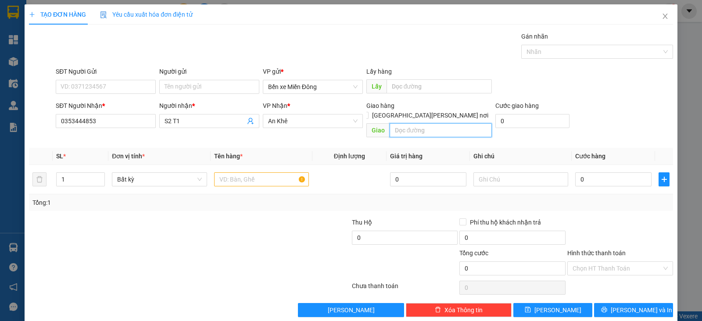
click at [412, 123] on input "text" at bounding box center [440, 130] width 103 height 14
click at [262, 172] on input "text" at bounding box center [261, 179] width 95 height 14
click at [626, 172] on input "0" at bounding box center [613, 179] width 76 height 14
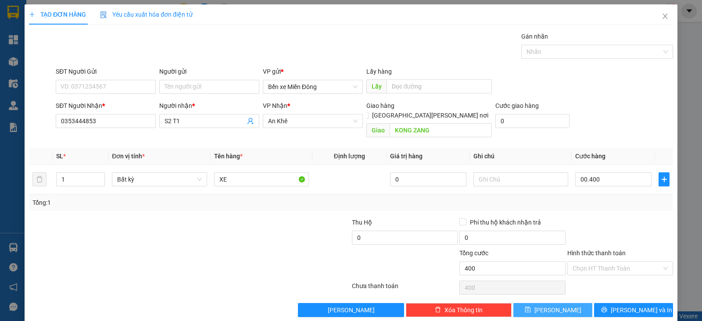
click at [577, 303] on button "Lưu" at bounding box center [552, 310] width 79 height 14
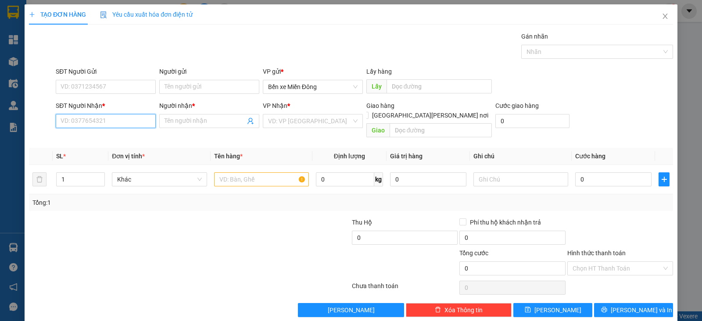
click at [133, 125] on input "SĐT Người Nhận *" at bounding box center [106, 121] width 100 height 14
paste input "0985204765"
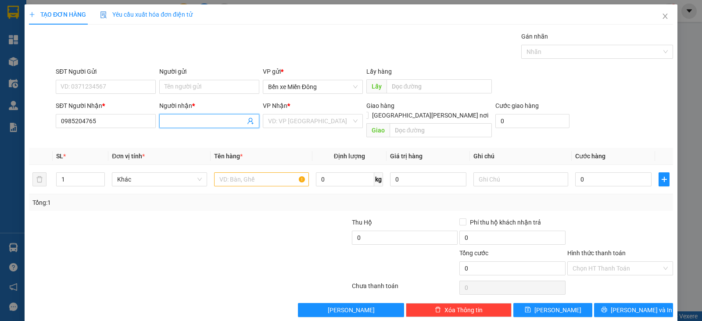
click at [199, 119] on input "Người nhận *" at bounding box center [204, 121] width 81 height 10
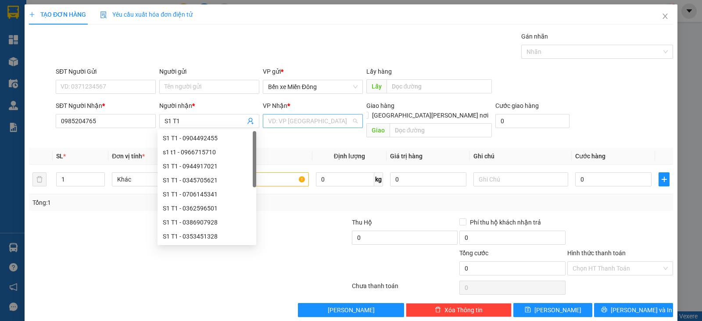
click at [301, 121] on input "search" at bounding box center [309, 120] width 83 height 13
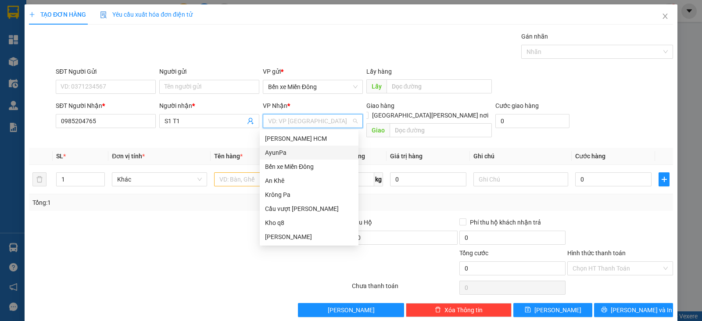
click at [285, 157] on div "AyunPa" at bounding box center [309, 153] width 88 height 10
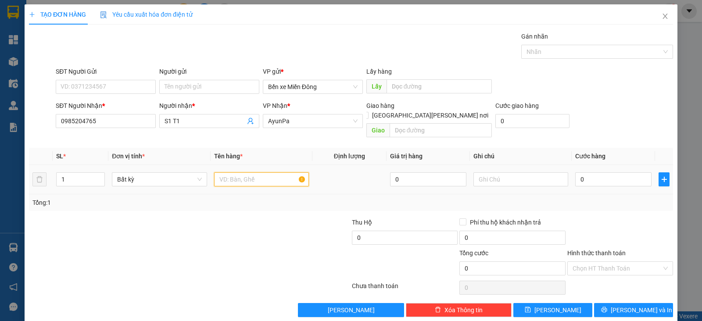
click at [258, 172] on input "text" at bounding box center [261, 179] width 95 height 14
click at [590, 172] on input "0" at bounding box center [613, 179] width 76 height 14
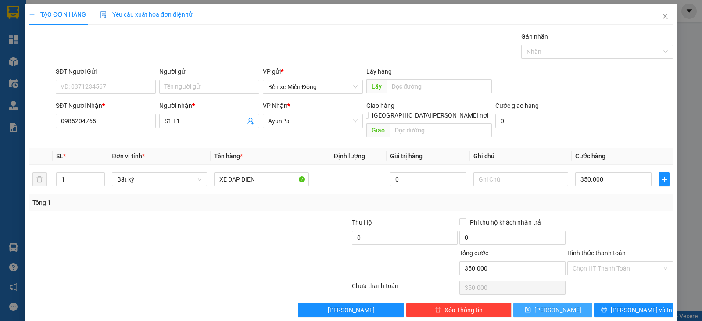
click at [560, 303] on button "Lưu" at bounding box center [552, 310] width 79 height 14
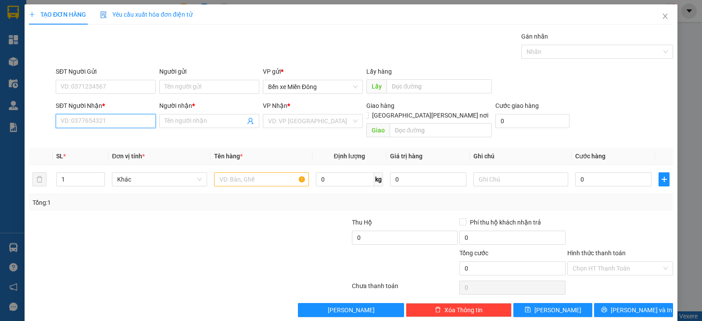
click at [132, 121] on input "SĐT Người Nhận *" at bounding box center [106, 121] width 100 height 14
paste input "0792907909"
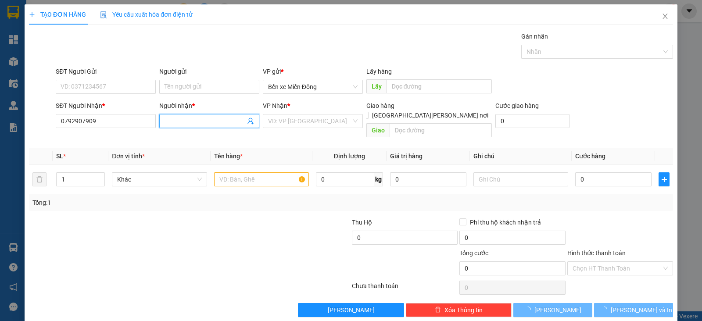
click at [184, 121] on input "Người nhận *" at bounding box center [204, 121] width 81 height 10
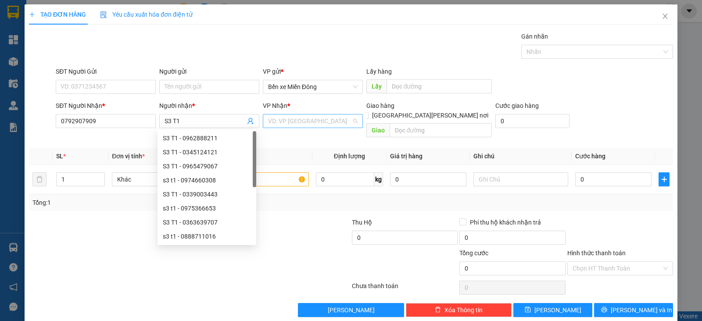
click at [289, 121] on input "search" at bounding box center [309, 120] width 83 height 13
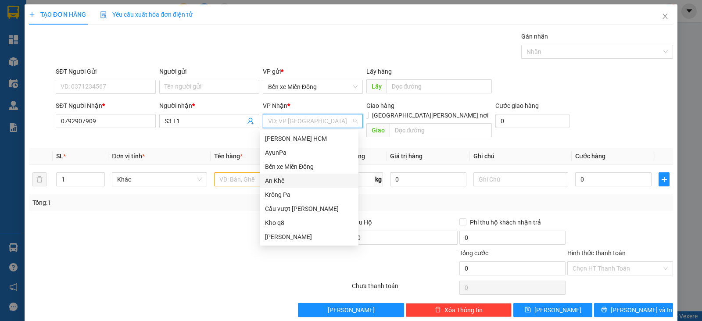
click at [287, 184] on div "An Khê" at bounding box center [309, 181] width 88 height 10
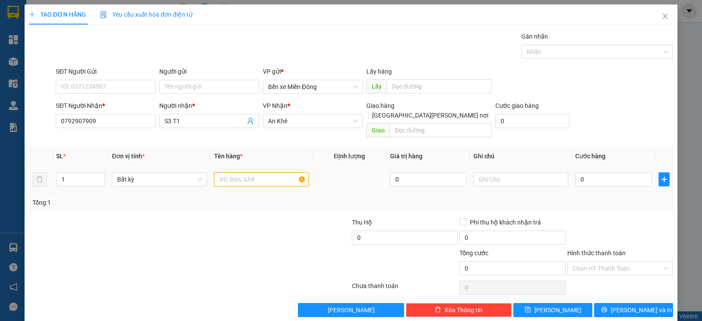
click at [232, 172] on input "text" at bounding box center [261, 179] width 95 height 14
click at [582, 172] on input "0" at bounding box center [613, 179] width 76 height 14
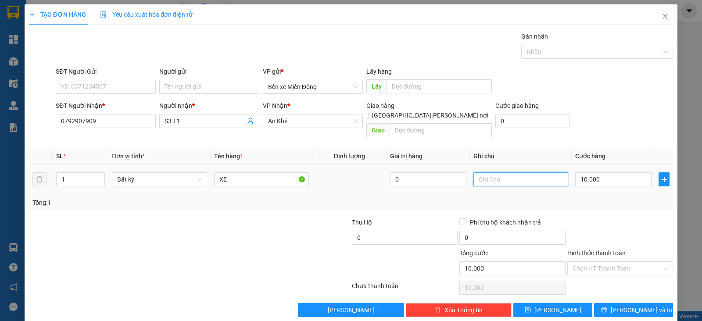
click at [499, 172] on input "text" at bounding box center [520, 179] width 95 height 14
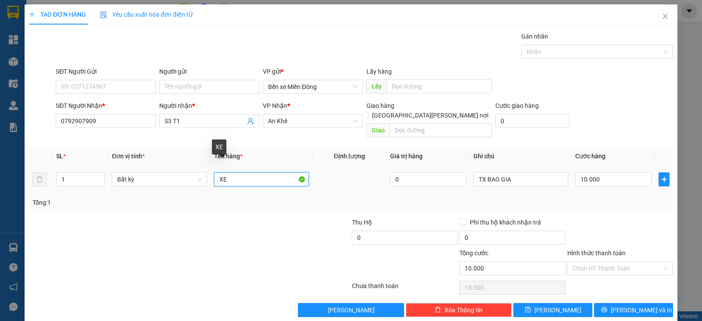
click at [245, 172] on input "XE" at bounding box center [261, 179] width 95 height 14
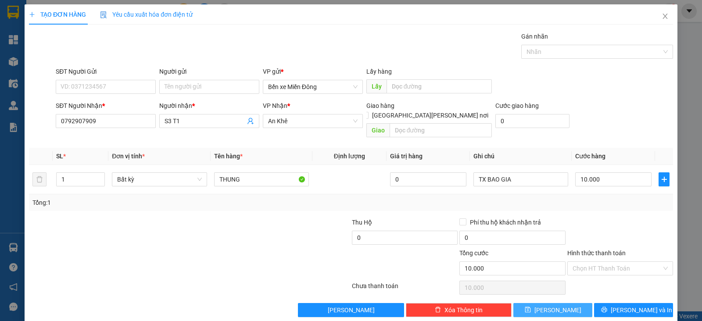
click at [530, 303] on button "Lưu" at bounding box center [552, 310] width 79 height 14
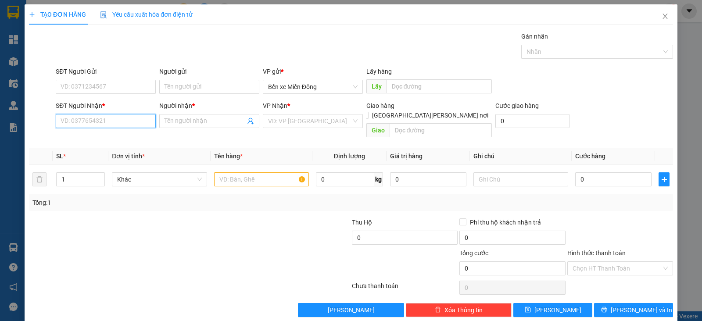
click at [129, 116] on input "SĐT Người Nhận *" at bounding box center [106, 121] width 100 height 14
paste input "0936574558"
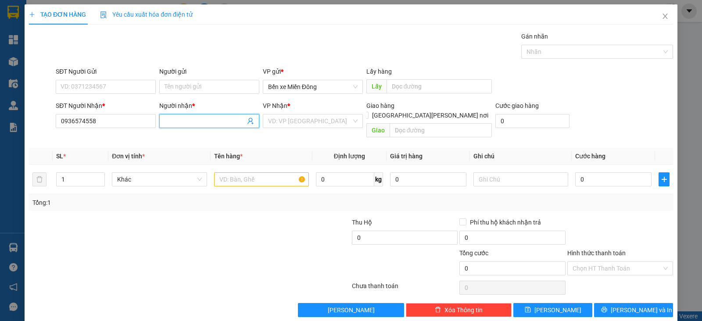
click at [186, 115] on span at bounding box center [209, 121] width 100 height 14
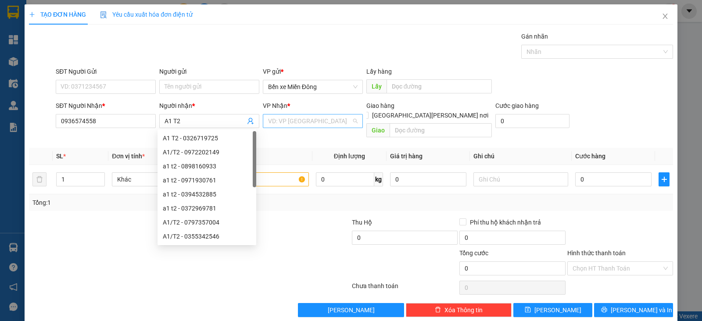
click at [285, 118] on input "search" at bounding box center [309, 120] width 83 height 13
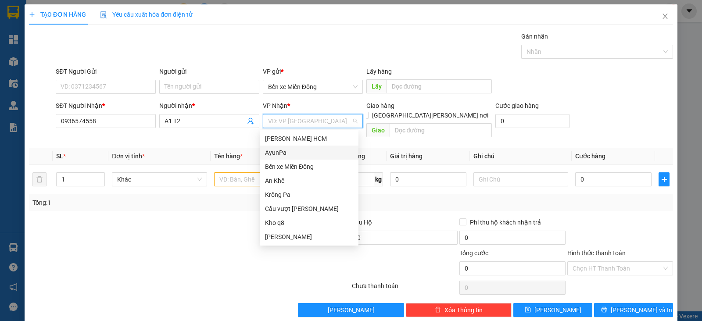
click at [274, 151] on div "AyunPa" at bounding box center [309, 153] width 88 height 10
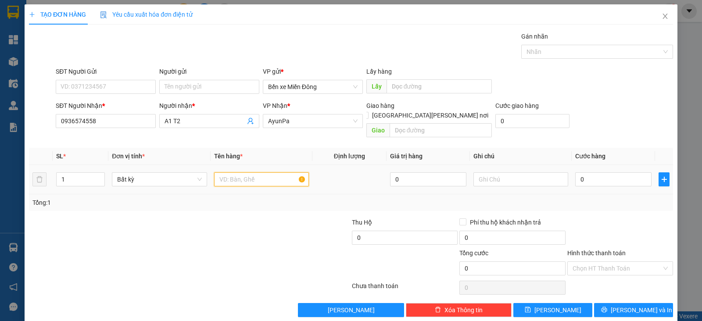
click at [253, 172] on input "text" at bounding box center [261, 179] width 95 height 14
click at [592, 175] on input "0" at bounding box center [613, 179] width 76 height 14
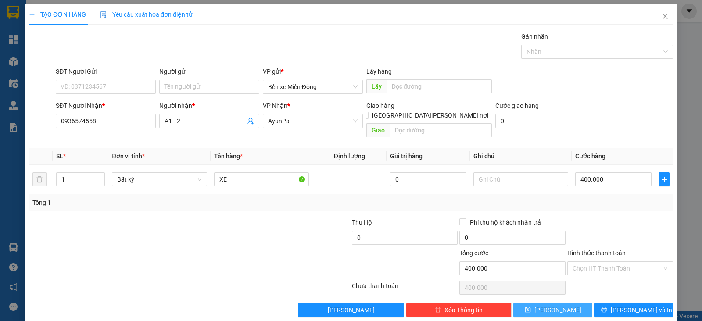
click at [550, 303] on button "Lưu" at bounding box center [552, 310] width 79 height 14
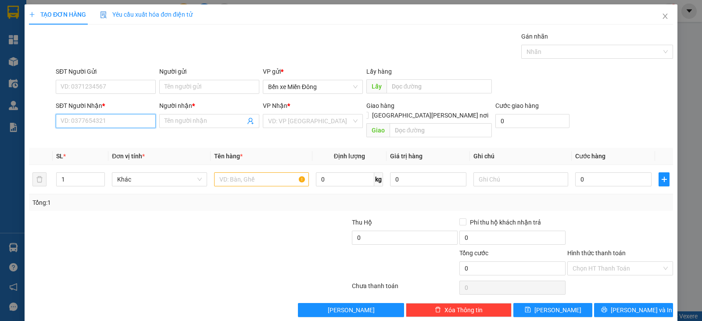
click at [130, 123] on input "SĐT Người Nhận *" at bounding box center [106, 121] width 100 height 14
paste input "0396410524"
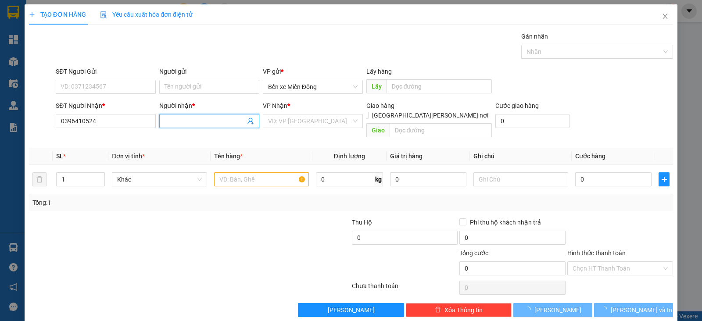
click at [200, 121] on input "Người nhận *" at bounding box center [204, 121] width 81 height 10
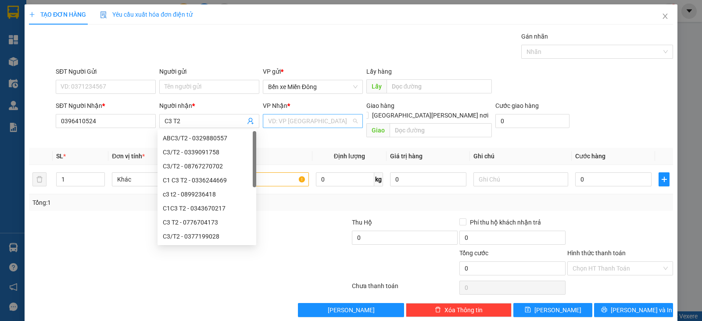
click at [293, 118] on input "search" at bounding box center [309, 120] width 83 height 13
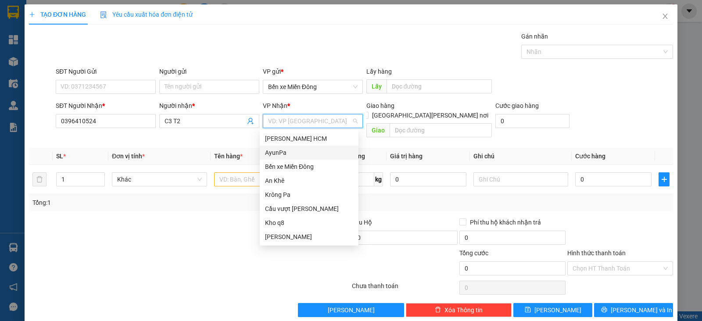
click at [279, 148] on div "AyunPa" at bounding box center [309, 153] width 88 height 10
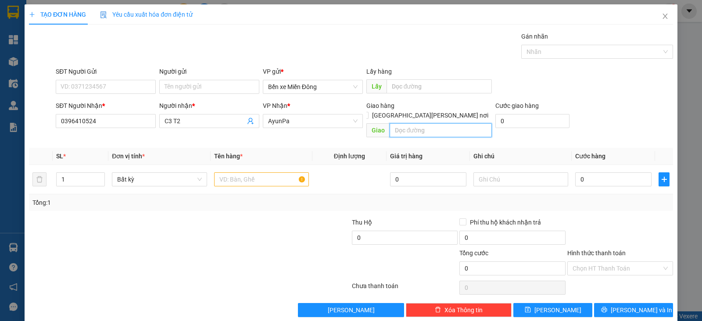
click at [400, 124] on input "text" at bounding box center [440, 130] width 103 height 14
click at [225, 172] on input "text" at bounding box center [261, 179] width 95 height 14
click at [599, 172] on input "0" at bounding box center [613, 179] width 76 height 14
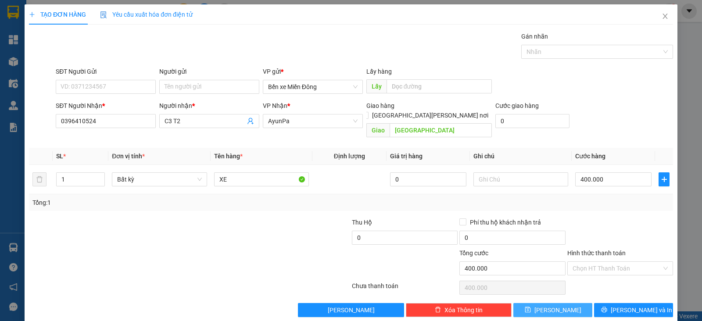
click at [548, 305] on span "Lưu" at bounding box center [557, 310] width 47 height 10
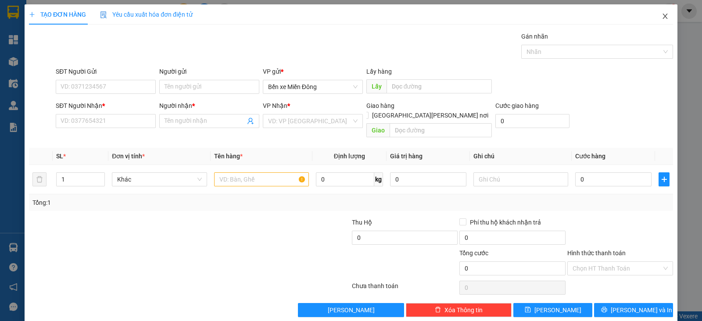
click at [662, 15] on icon "close" at bounding box center [664, 16] width 5 height 5
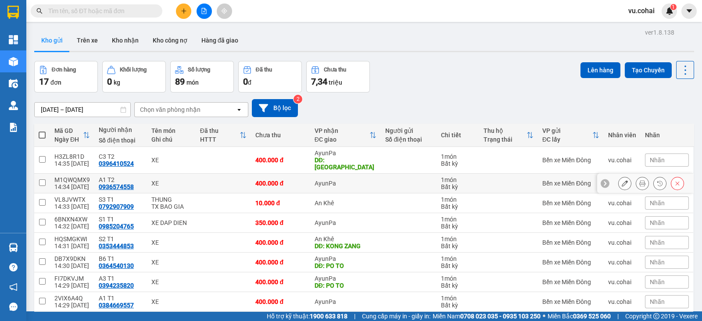
click at [45, 179] on input "checkbox" at bounding box center [42, 182] width 7 height 7
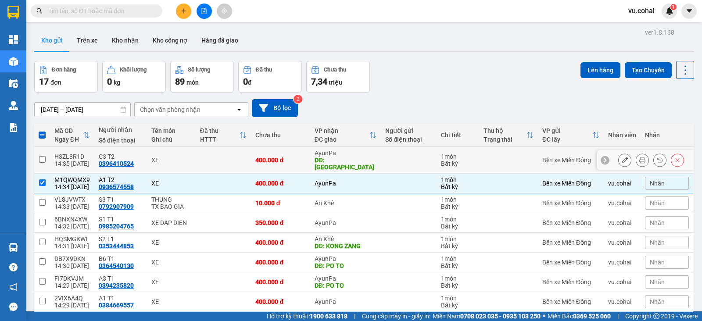
click at [42, 156] on input "checkbox" at bounding box center [42, 159] width 7 height 7
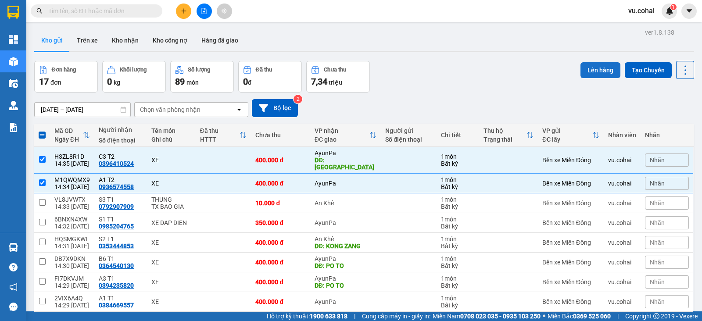
click at [594, 71] on button "Lên hàng" at bounding box center [600, 70] width 40 height 16
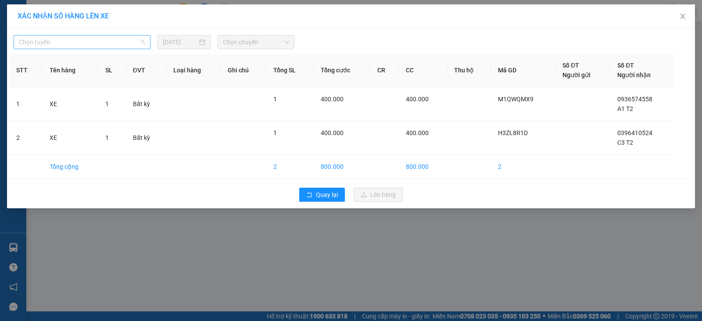
click at [126, 40] on span "Chọn tuyến" at bounding box center [82, 42] width 126 height 13
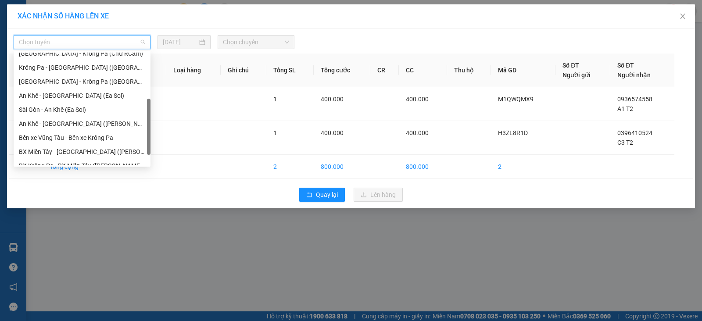
scroll to position [126, 0]
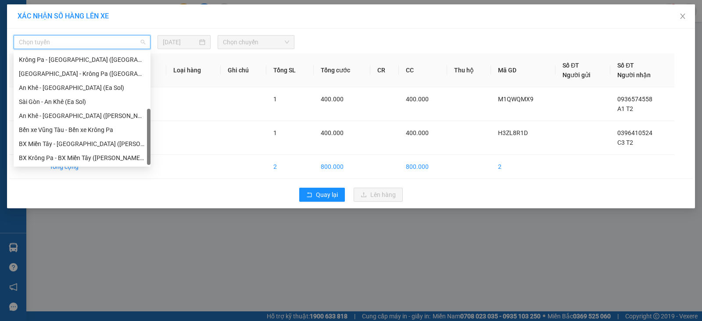
drag, startPoint x: 150, startPoint y: 67, endPoint x: 140, endPoint y: 131, distance: 65.3
click at [140, 131] on div "Sài Gòn - Krông Pa (Chư RCăm) Krông Pa - Sài Gòn (Uar) Sài Gòn - Krông Pa (Uar)…" at bounding box center [82, 109] width 137 height 112
click at [101, 128] on div "Bến xe Vũng Tàu - Bến xe Krông Pa" at bounding box center [82, 130] width 126 height 10
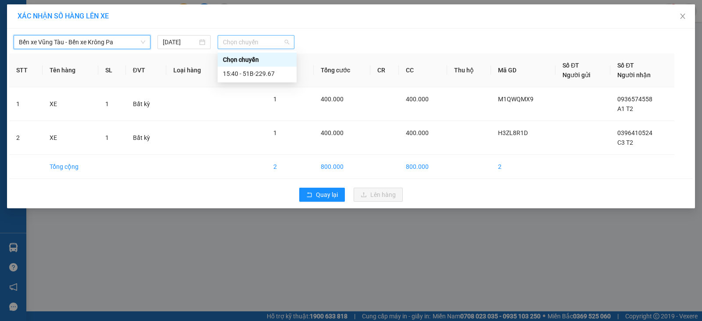
click at [250, 42] on span "Chọn chuyến" at bounding box center [256, 42] width 66 height 13
click at [261, 76] on div "15:40 - 51B-229.67" at bounding box center [257, 74] width 68 height 10
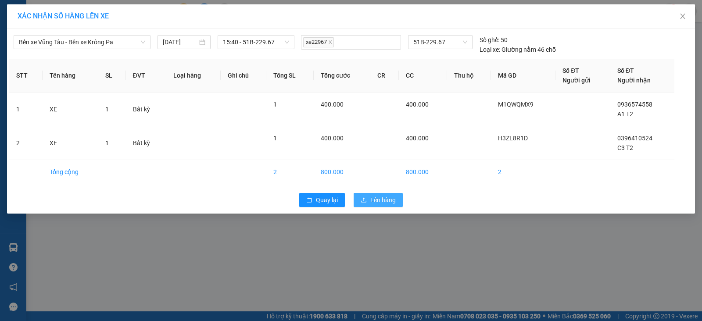
click at [384, 203] on span "Lên hàng" at bounding box center [382, 200] width 25 height 10
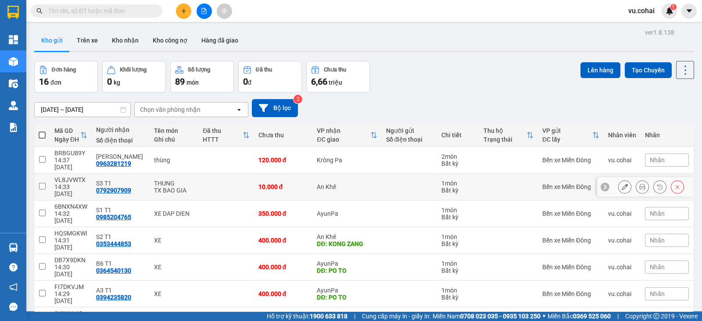
click at [43, 183] on input "checkbox" at bounding box center [42, 186] width 7 height 7
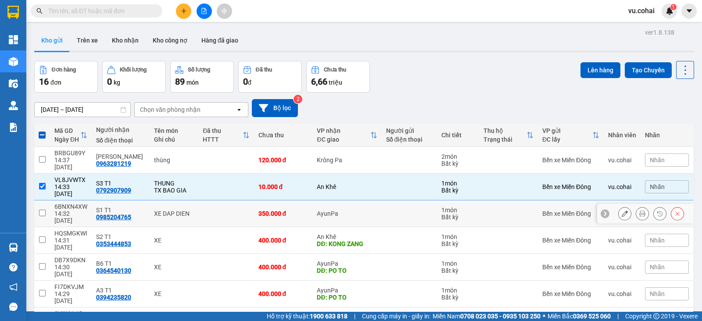
click at [39, 200] on td at bounding box center [42, 213] width 16 height 27
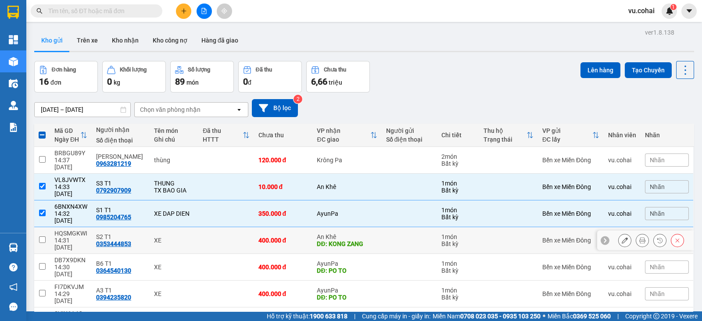
click at [43, 227] on td at bounding box center [42, 240] width 16 height 27
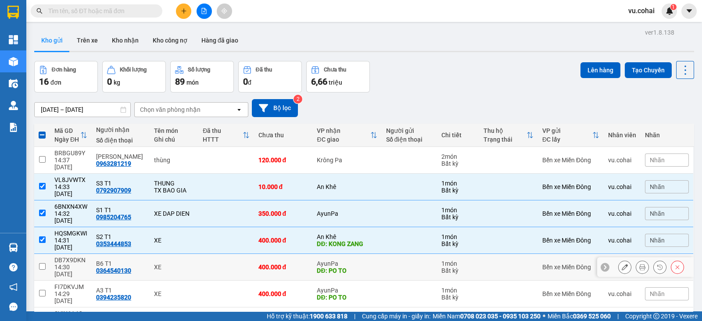
click at [45, 254] on td at bounding box center [42, 267] width 16 height 27
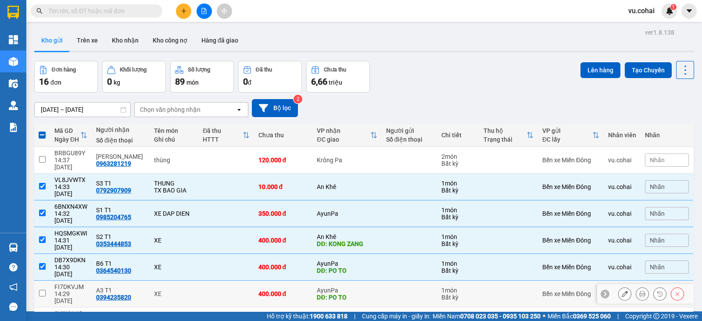
click at [43, 290] on input "checkbox" at bounding box center [42, 293] width 7 height 7
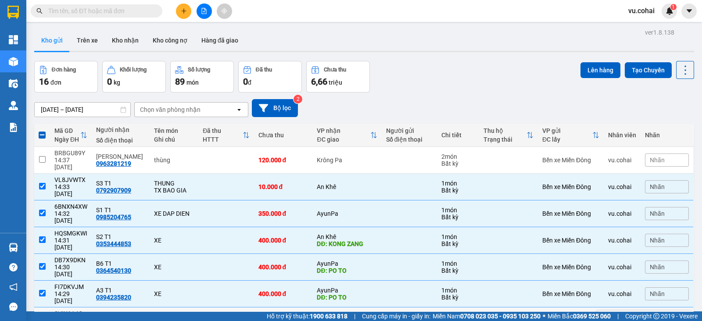
click at [40, 317] on input "checkbox" at bounding box center [42, 320] width 7 height 7
click at [590, 71] on button "Lên hàng" at bounding box center [600, 70] width 40 height 16
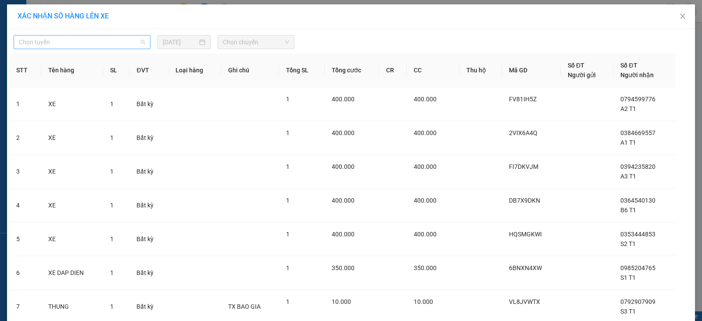
click at [123, 39] on span "Chọn tuyến" at bounding box center [82, 42] width 126 height 13
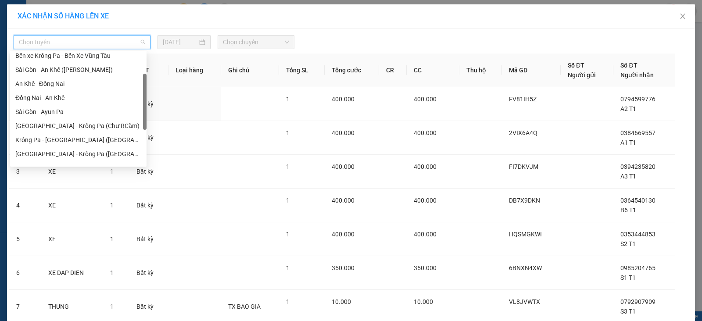
scroll to position [42, 0]
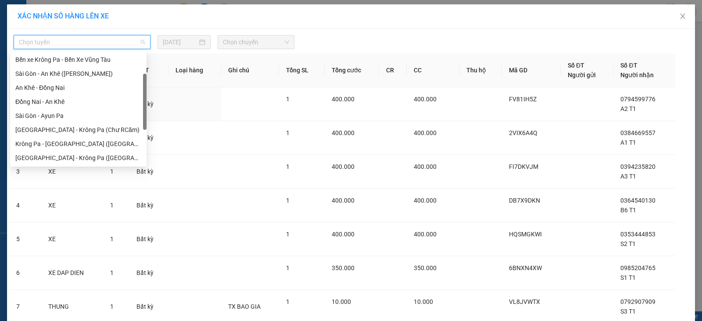
drag, startPoint x: 145, startPoint y: 68, endPoint x: 150, endPoint y: 86, distance: 19.5
click at [150, 86] on body "Kết quả tìm kiếm ( 0 ) Bộ lọc No Data vu.cohai 1 Tổng Quan Kho hàng mới Điều hà…" at bounding box center [351, 160] width 702 height 321
click at [59, 101] on div "Đồng Nai - An Khê" at bounding box center [78, 102] width 126 height 10
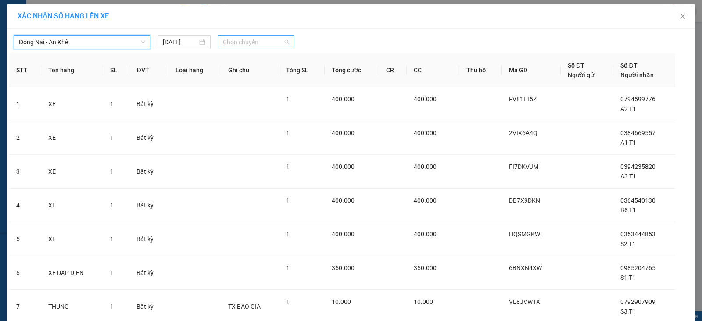
click at [247, 40] on span "Chọn chuyến" at bounding box center [256, 42] width 66 height 13
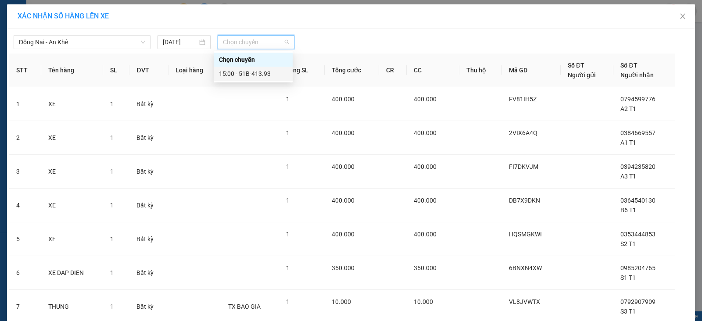
click at [268, 76] on div "15:00 - 51B-413.93" at bounding box center [253, 74] width 68 height 10
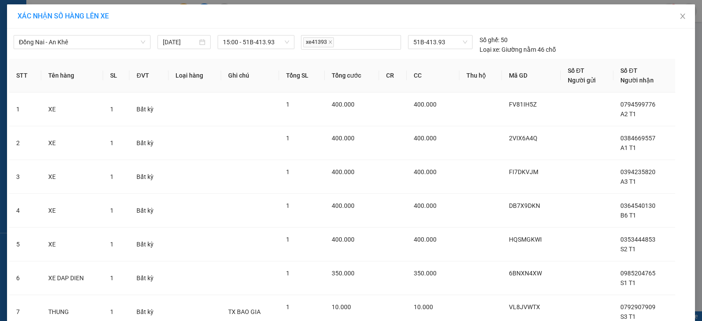
scroll to position [71, 0]
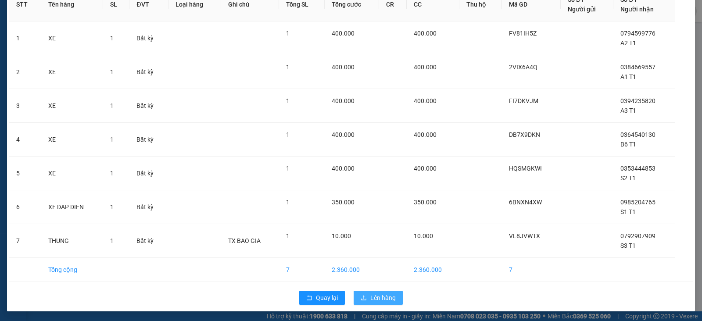
click at [374, 297] on span "Lên hàng" at bounding box center [382, 298] width 25 height 10
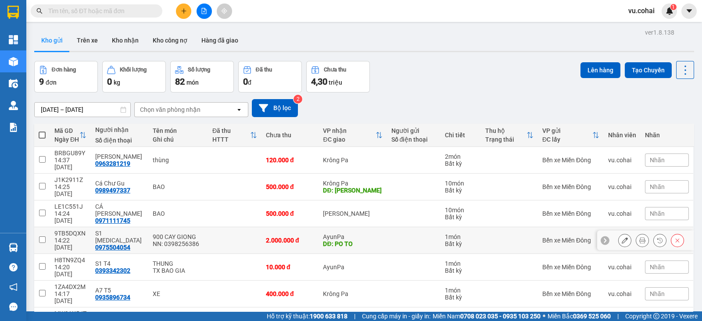
click at [43, 236] on input "checkbox" at bounding box center [42, 239] width 7 height 7
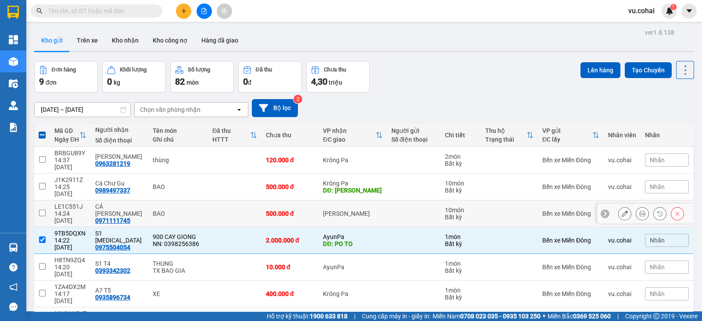
click at [44, 210] on input "checkbox" at bounding box center [42, 213] width 7 height 7
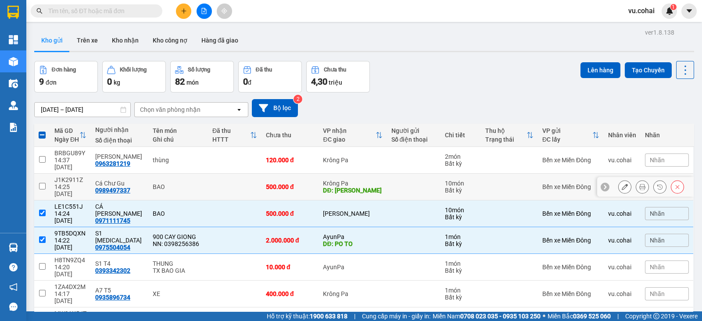
click at [44, 174] on td at bounding box center [42, 187] width 16 height 27
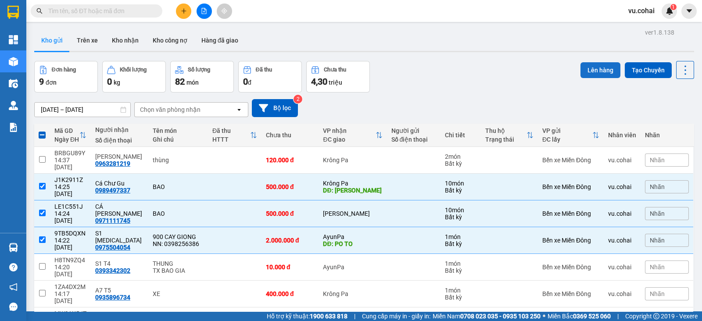
click at [594, 74] on button "Lên hàng" at bounding box center [600, 70] width 40 height 16
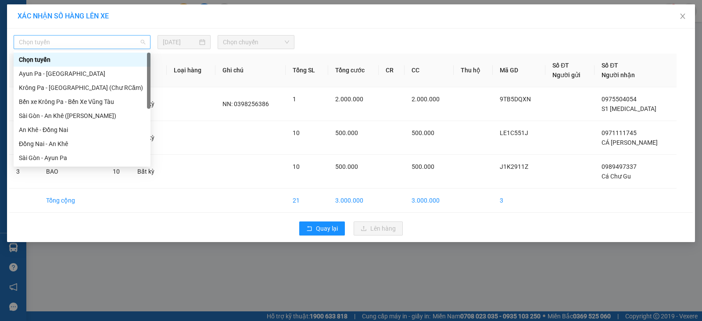
click at [110, 43] on span "Chọn tuyến" at bounding box center [82, 42] width 126 height 13
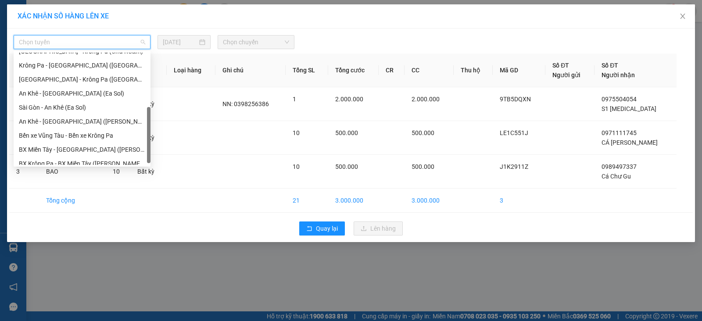
scroll to position [126, 0]
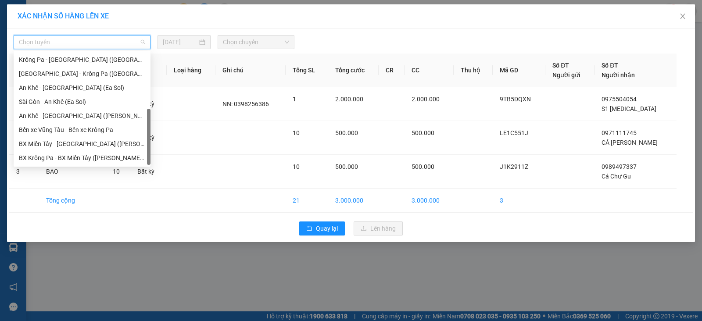
drag, startPoint x: 149, startPoint y: 77, endPoint x: 143, endPoint y: 152, distance: 75.2
click at [143, 152] on div "Sài Gòn - Krông Pa (Chư RCăm) Krông Pa - Sài Gòn (Uar) Sài Gòn - Krông Pa (Uar)…" at bounding box center [82, 109] width 137 height 112
click at [82, 129] on div "Bến xe Vũng Tàu - Bến xe Krông Pa" at bounding box center [82, 130] width 126 height 10
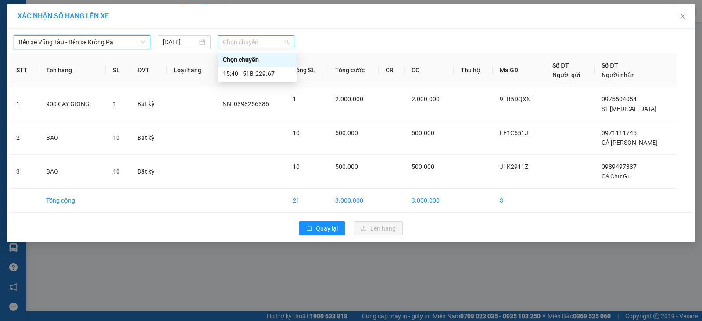
click at [264, 39] on span "Chọn chuyến" at bounding box center [256, 42] width 66 height 13
click at [260, 77] on div "15:40 - 51B-229.67" at bounding box center [257, 74] width 68 height 10
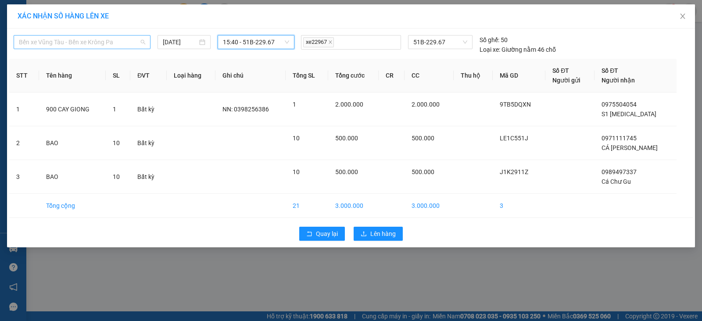
click at [125, 36] on span "Bến xe Vũng Tàu - Bến xe Krông Pa" at bounding box center [82, 42] width 126 height 13
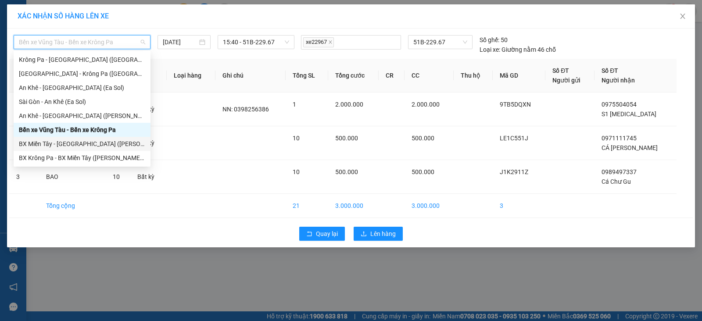
click at [114, 140] on div "BX Miền Tây - BX Krông Pa (Chơn Thành - Chư Rcăm)" at bounding box center [82, 144] width 126 height 10
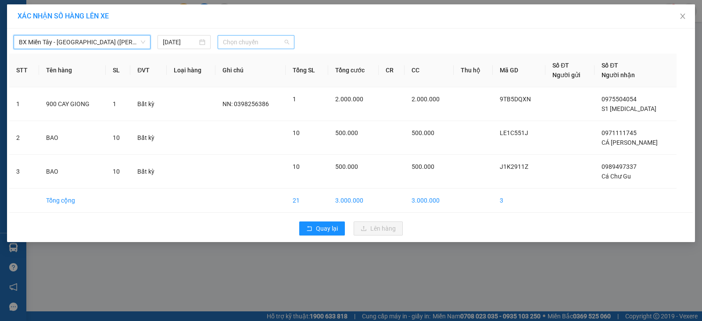
click at [268, 38] on span "Chọn chuyến" at bounding box center [256, 42] width 66 height 13
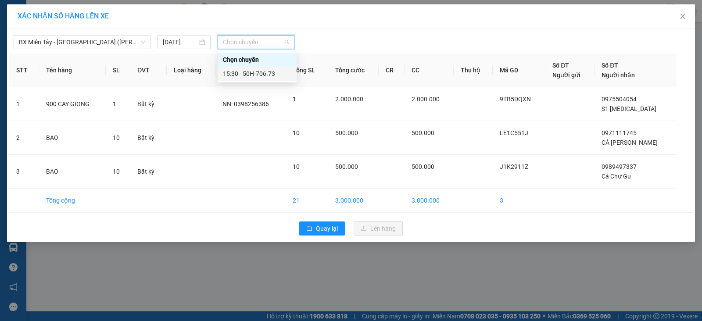
click at [270, 73] on div "15:30 - 50H-706.73" at bounding box center [257, 74] width 68 height 10
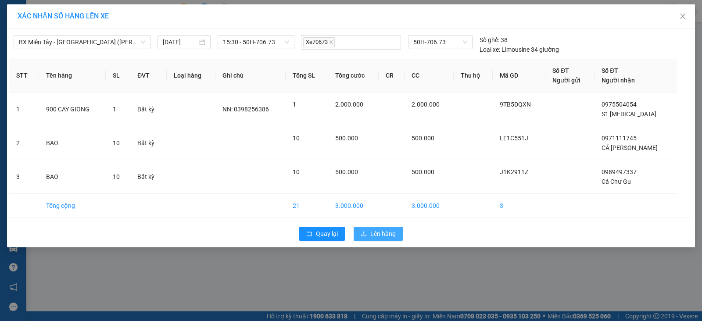
click at [393, 236] on span "Lên hàng" at bounding box center [382, 234] width 25 height 10
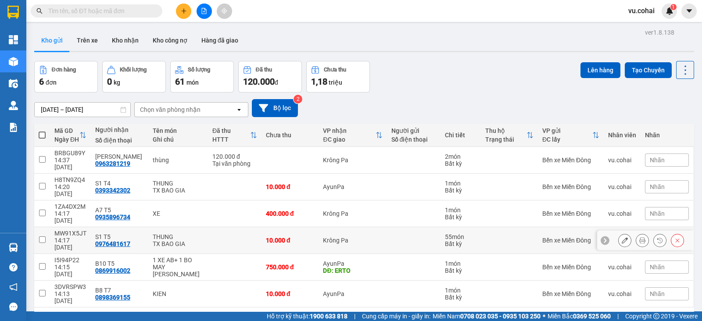
click at [43, 236] on input "checkbox" at bounding box center [42, 239] width 7 height 7
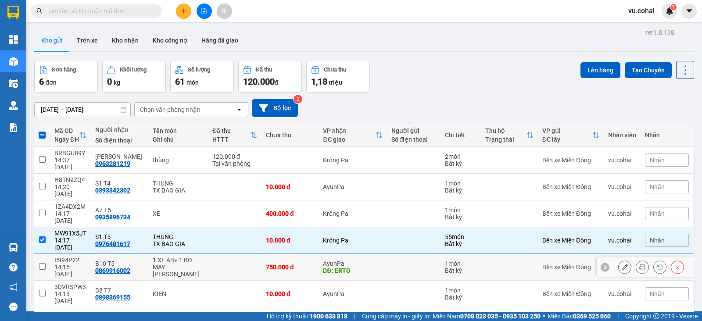
click at [41, 263] on input "checkbox" at bounding box center [42, 266] width 7 height 7
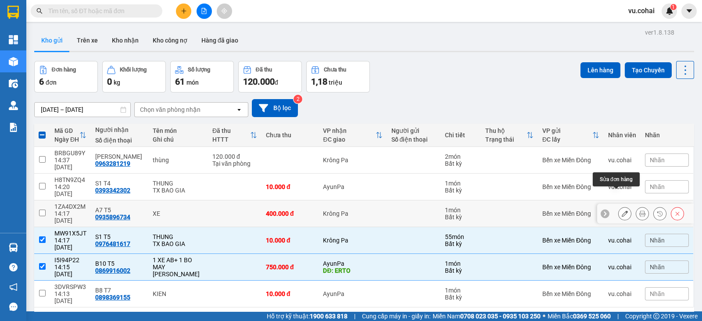
click at [621, 206] on button at bounding box center [624, 213] width 12 height 15
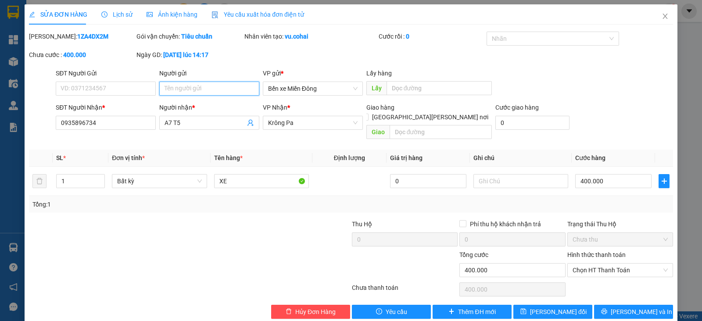
click at [211, 84] on input "Người gửi" at bounding box center [209, 89] width 100 height 14
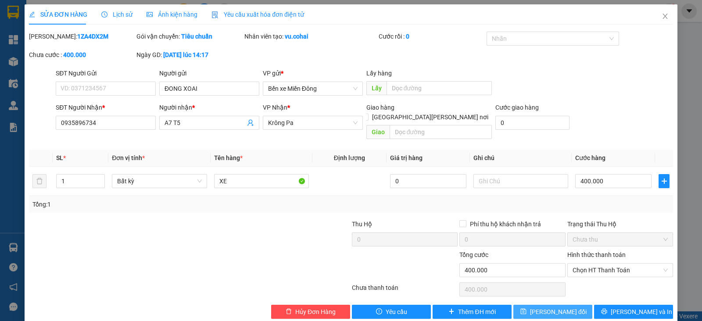
click at [573, 305] on button "Lưu thay đổi" at bounding box center [552, 312] width 79 height 14
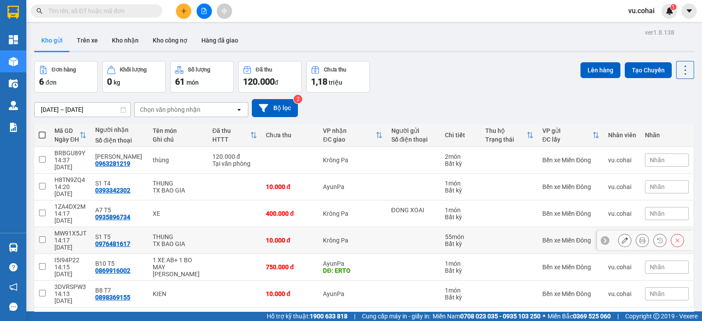
click at [43, 236] on input "checkbox" at bounding box center [42, 239] width 7 height 7
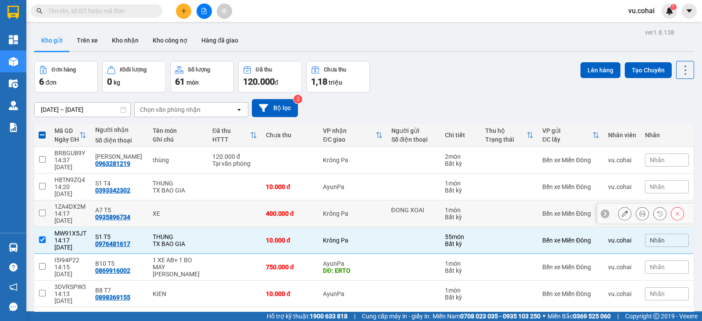
click at [44, 200] on td at bounding box center [42, 213] width 16 height 27
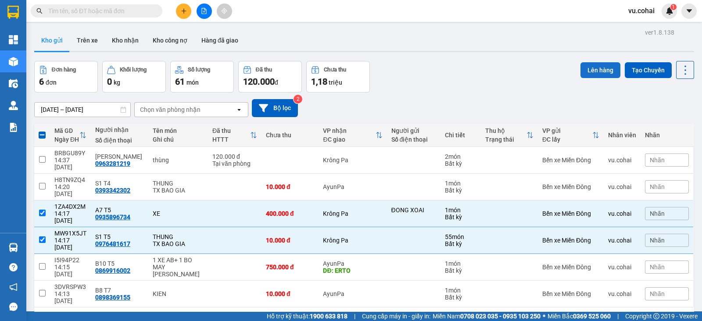
click at [592, 70] on button "Lên hàng" at bounding box center [600, 70] width 40 height 16
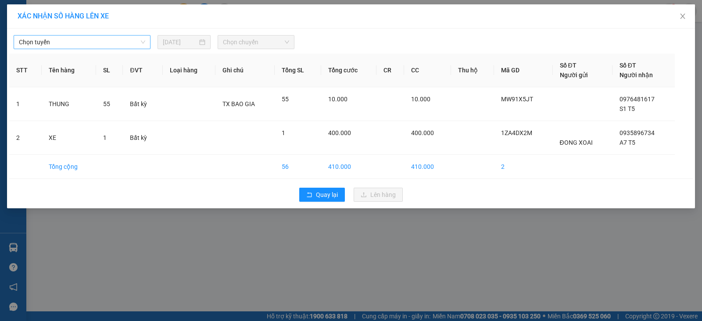
click at [57, 39] on span "Chọn tuyến" at bounding box center [82, 42] width 126 height 13
click at [101, 34] on div "Chọn tuyến 14/08/2025 Chọn chuyến" at bounding box center [350, 40] width 683 height 18
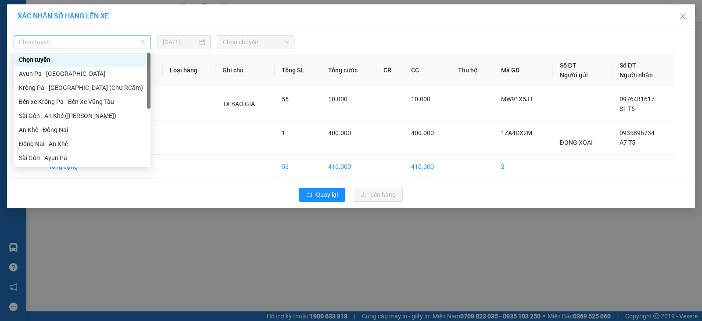
click at [103, 42] on span "Chọn tuyến" at bounding box center [82, 42] width 126 height 13
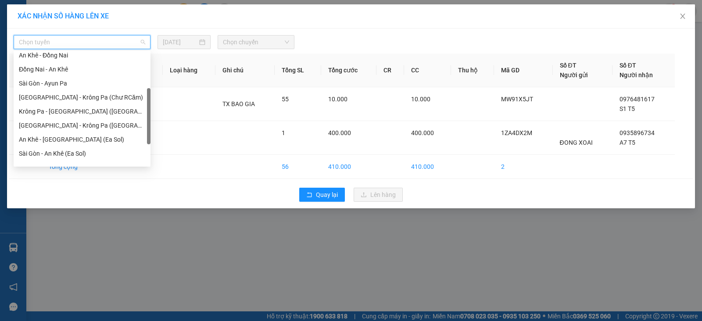
scroll to position [77, 0]
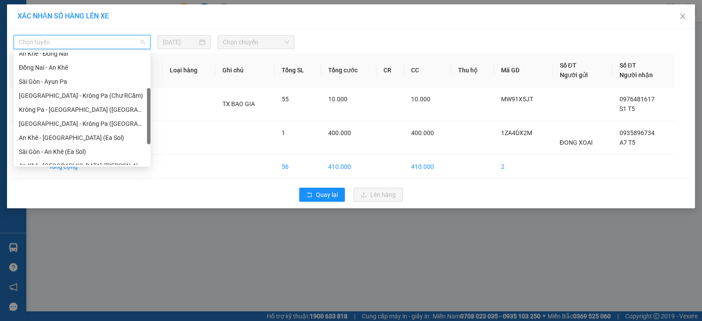
drag, startPoint x: 147, startPoint y: 73, endPoint x: 148, endPoint y: 109, distance: 35.5
click at [148, 109] on div at bounding box center [149, 116] width 4 height 56
click at [93, 122] on div "Sài Gòn - Krông Pa (Uar)" at bounding box center [82, 123] width 126 height 10
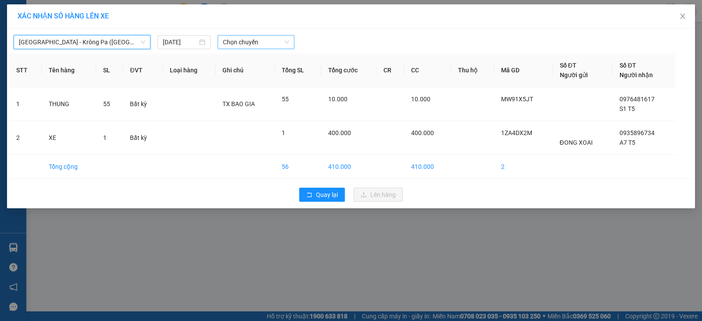
click at [266, 39] on span "Chọn chuyến" at bounding box center [256, 42] width 66 height 13
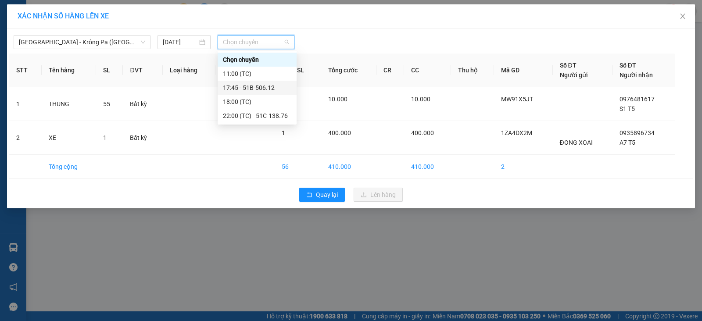
click at [270, 87] on div "17:45 - 51B-506.12" at bounding box center [257, 88] width 68 height 10
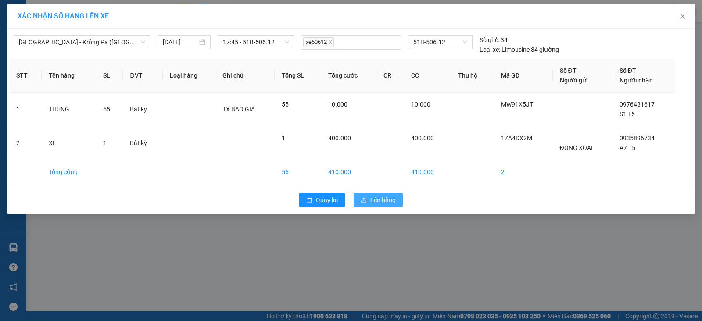
click at [389, 195] on span "Lên hàng" at bounding box center [382, 200] width 25 height 10
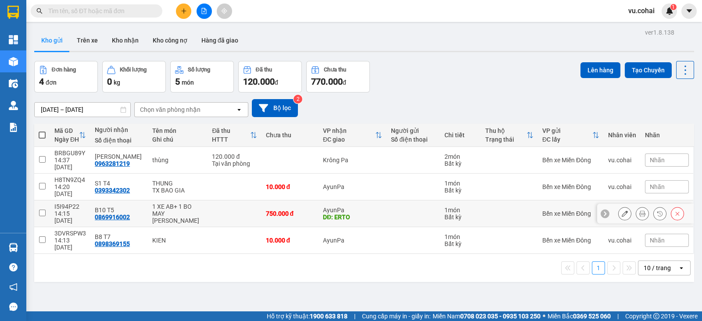
click at [41, 210] on input "checkbox" at bounding box center [42, 213] width 7 height 7
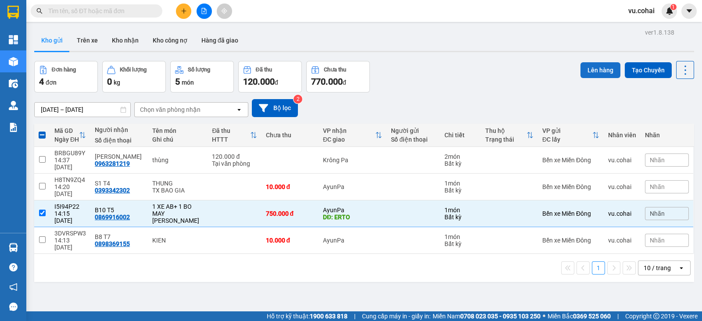
click at [583, 69] on button "Lên hàng" at bounding box center [600, 70] width 40 height 16
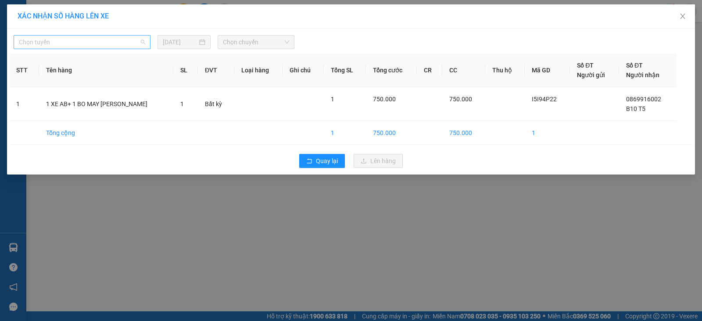
click at [61, 40] on span "Chọn tuyến" at bounding box center [82, 42] width 126 height 13
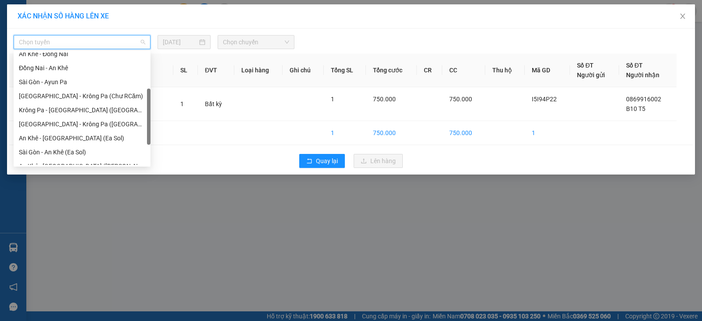
scroll to position [77, 0]
drag, startPoint x: 147, startPoint y: 63, endPoint x: 149, endPoint y: 100, distance: 36.5
click at [149, 100] on div at bounding box center [149, 117] width 4 height 56
click at [77, 123] on div "Sài Gòn - Krông Pa (Uar)" at bounding box center [82, 123] width 126 height 10
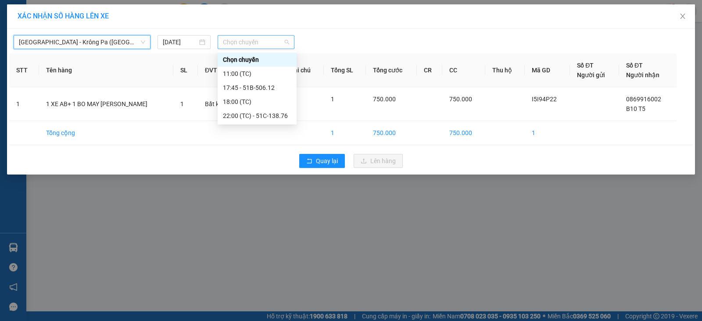
click at [237, 43] on span "Chọn chuyến" at bounding box center [256, 42] width 66 height 13
click at [265, 85] on div "17:45 - 51B-506.12" at bounding box center [257, 88] width 68 height 10
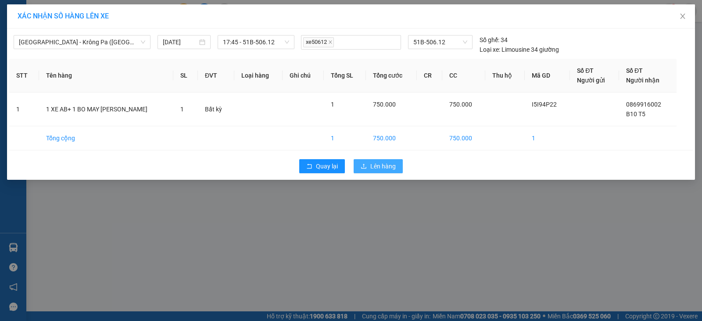
click at [382, 171] on button "Lên hàng" at bounding box center [377, 166] width 49 height 14
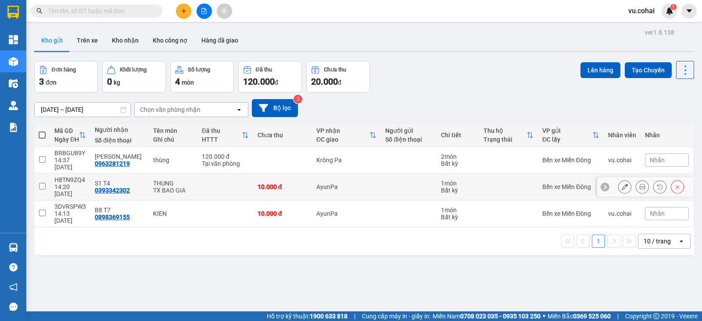
click at [46, 179] on td at bounding box center [42, 187] width 16 height 27
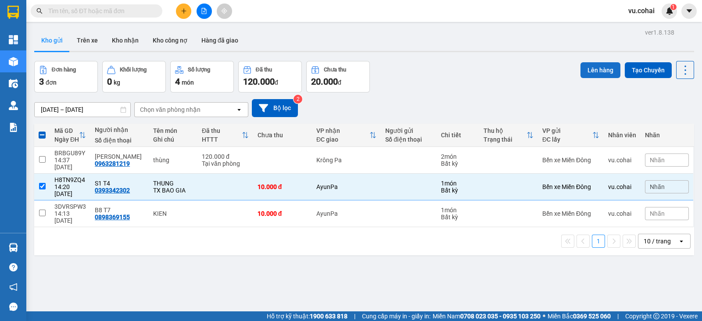
click at [598, 64] on button "Lên hàng" at bounding box center [600, 70] width 40 height 16
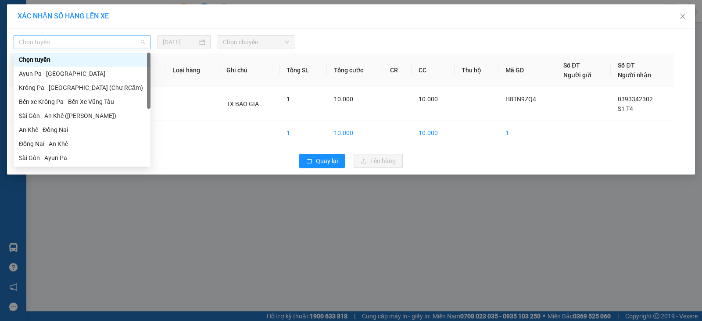
click at [106, 39] on span "Chọn tuyến" at bounding box center [82, 42] width 126 height 13
click at [89, 113] on div "Sài Gòn - An Khê (Chư Sê)" at bounding box center [82, 116] width 126 height 10
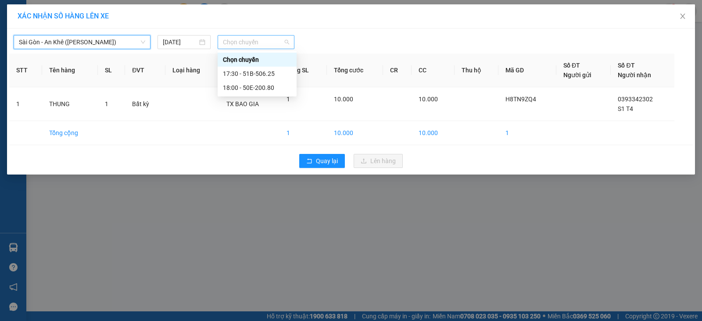
click at [252, 40] on span "Chọn chuyến" at bounding box center [256, 42] width 66 height 13
click at [269, 71] on div "17:30 - 51B-506.25" at bounding box center [257, 74] width 68 height 10
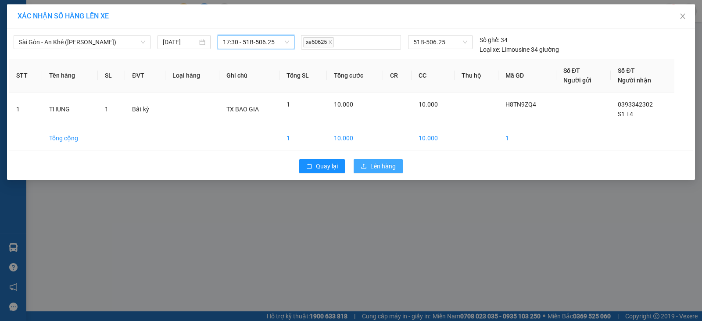
click at [388, 163] on span "Lên hàng" at bounding box center [382, 166] width 25 height 10
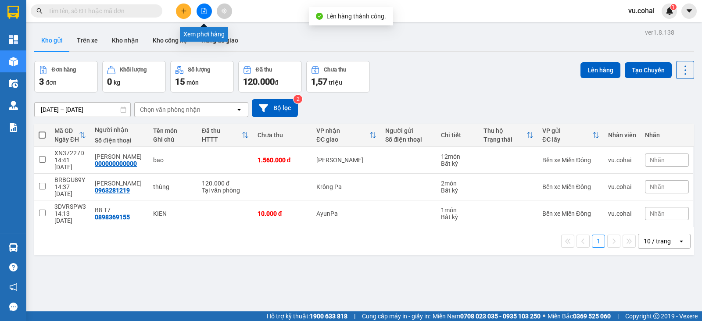
click at [209, 11] on button at bounding box center [203, 11] width 15 height 15
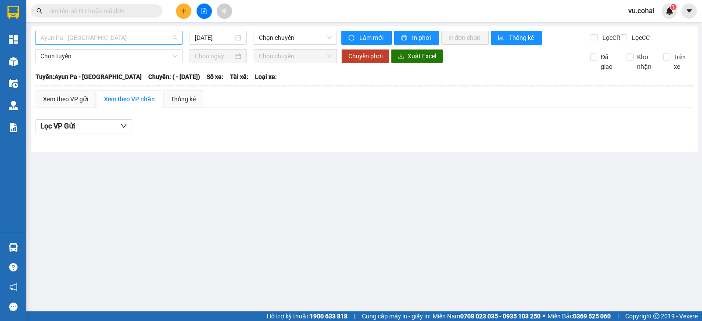
click at [155, 34] on span "Ayun Pa - Sài Gòn" at bounding box center [108, 37] width 137 height 13
click at [147, 36] on span "Ayun Pa - Sài Gòn" at bounding box center [108, 37] width 137 height 13
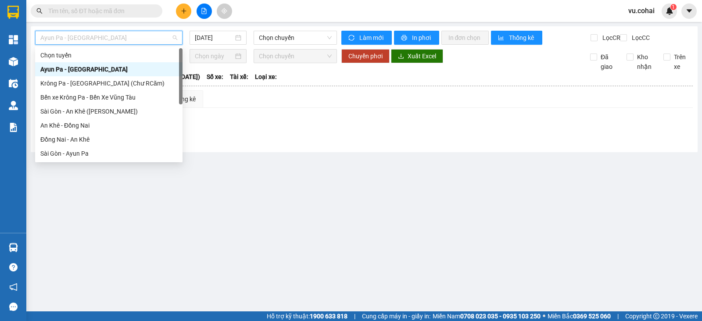
click at [147, 36] on span "Ayun Pa - Sài Gòn" at bounding box center [108, 37] width 137 height 13
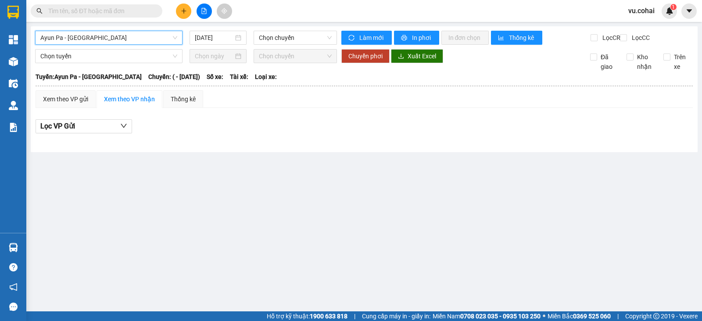
click at [145, 38] on span "Ayun Pa - Sài Gòn" at bounding box center [108, 37] width 137 height 13
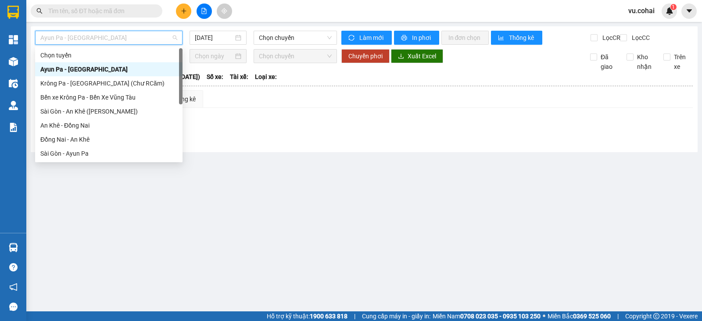
click at [145, 38] on span "Ayun Pa - Sài Gòn" at bounding box center [108, 37] width 137 height 13
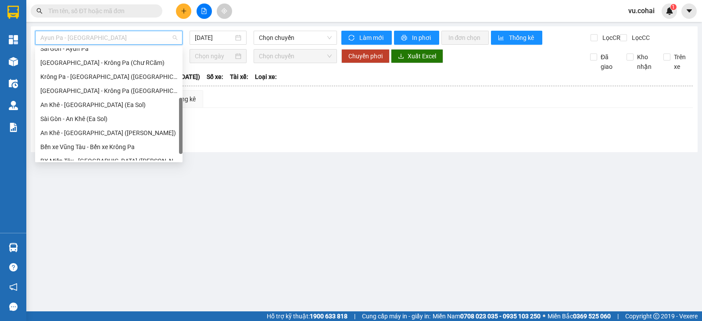
scroll to position [112, 0]
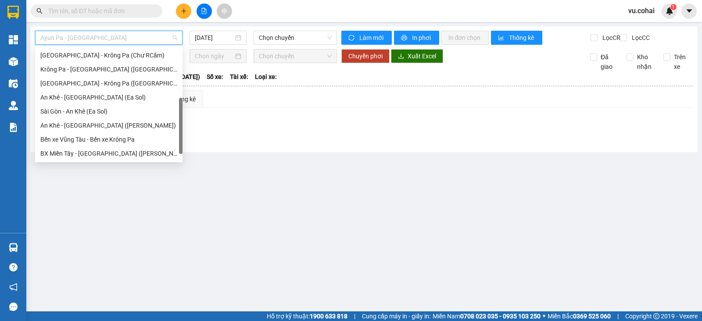
drag, startPoint x: 182, startPoint y: 69, endPoint x: 175, endPoint y: 119, distance: 50.5
click at [175, 119] on div "Sài Gòn - Ayun Pa Sài Gòn - Krông Pa (Chư RCăm) Krông Pa - Sài Gòn (Uar) Sài Gò…" at bounding box center [108, 104] width 147 height 112
click at [103, 83] on div "Sài Gòn - Krông Pa (Uar)" at bounding box center [108, 84] width 137 height 10
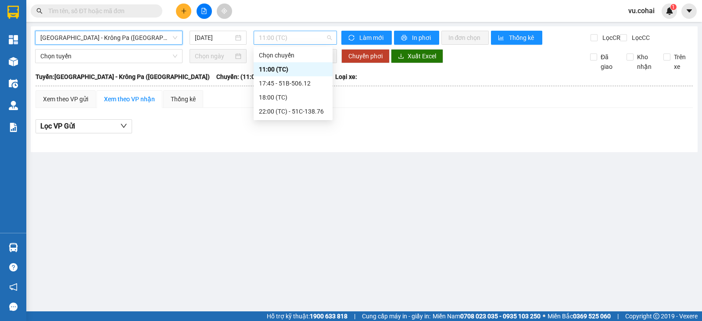
click at [293, 38] on span "11:00 (TC)" at bounding box center [295, 37] width 72 height 13
click at [316, 81] on div "17:45 - 51B-506.12" at bounding box center [293, 84] width 68 height 10
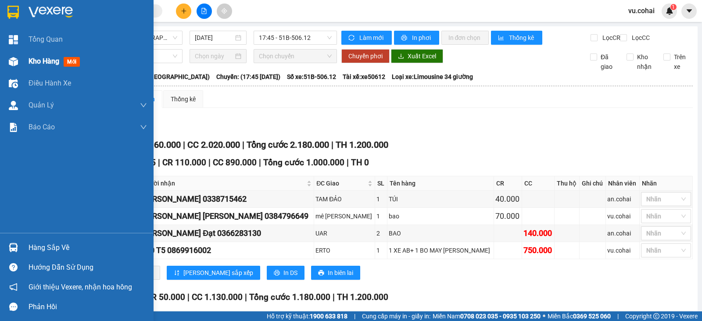
click at [36, 60] on span "Kho hàng" at bounding box center [44, 61] width 31 height 8
